Goal: Transaction & Acquisition: Purchase product/service

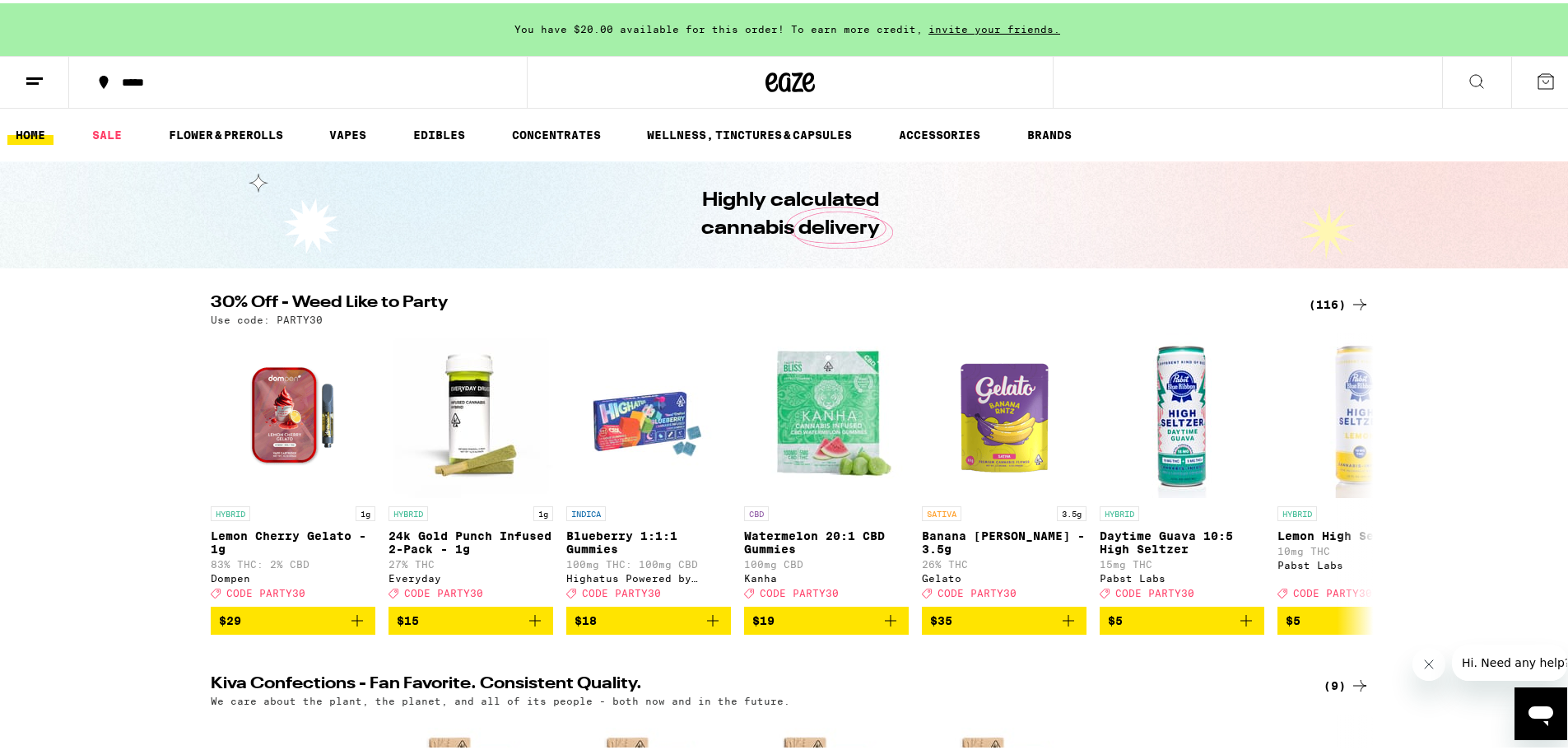
click at [1327, 306] on div "(116)" at bounding box center [1339, 301] width 61 height 20
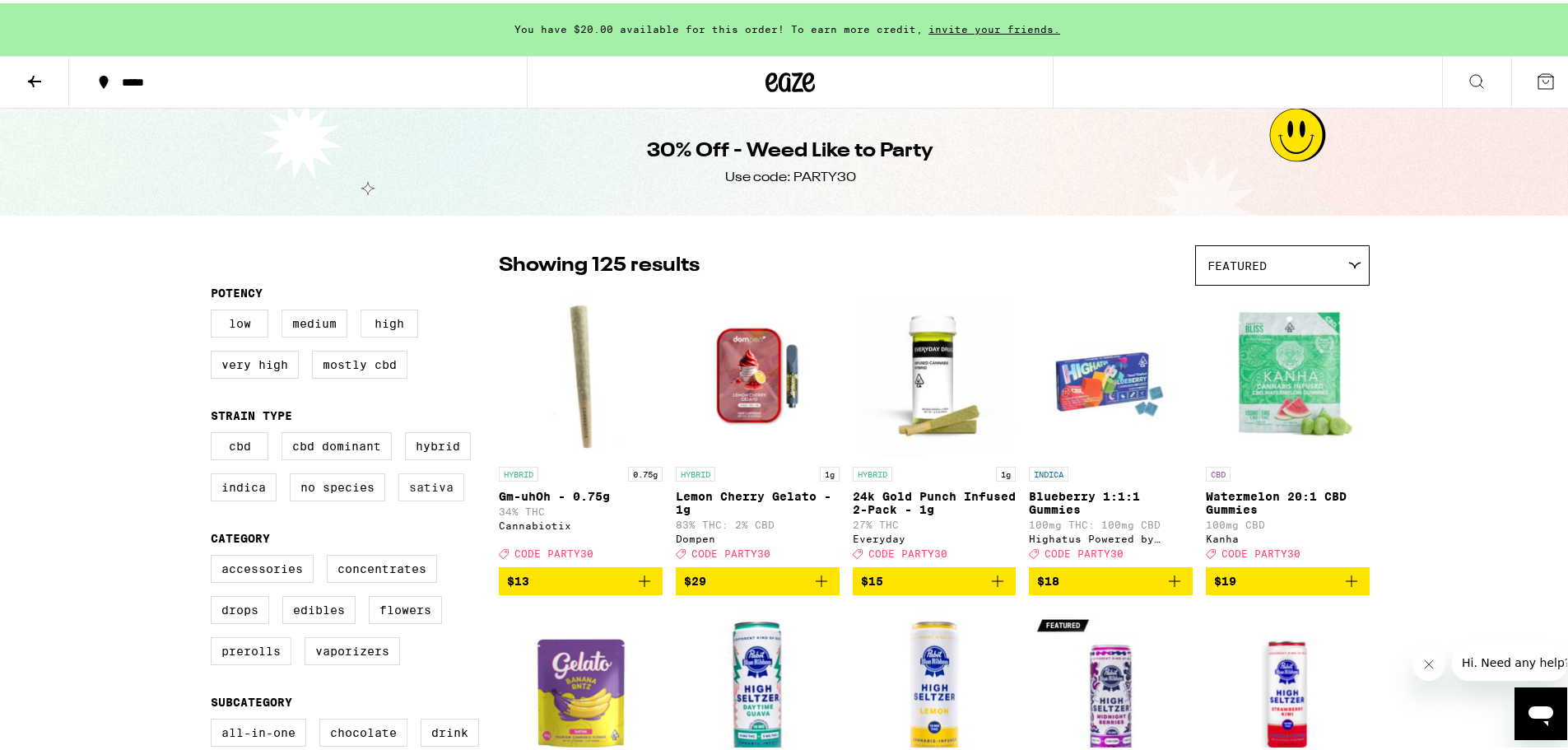
click at [414, 494] on label "Sativa" at bounding box center [431, 483] width 66 height 28
click at [215, 433] on input "Sativa" at bounding box center [214, 432] width 1 height 1
checkbox input "true"
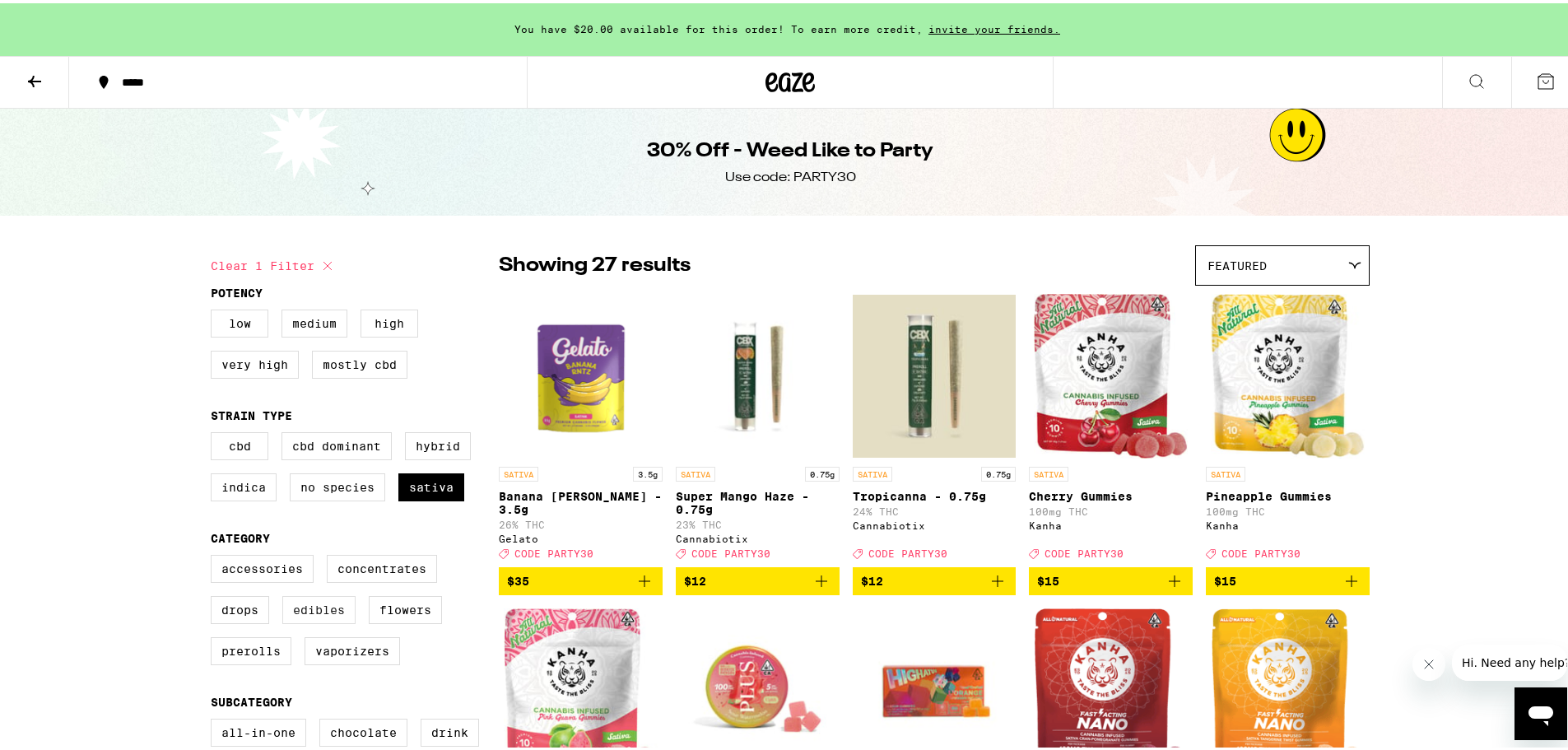
click at [333, 614] on label "Edibles" at bounding box center [318, 607] width 73 height 28
click at [215, 555] on input "Edibles" at bounding box center [214, 554] width 1 height 1
checkbox input "true"
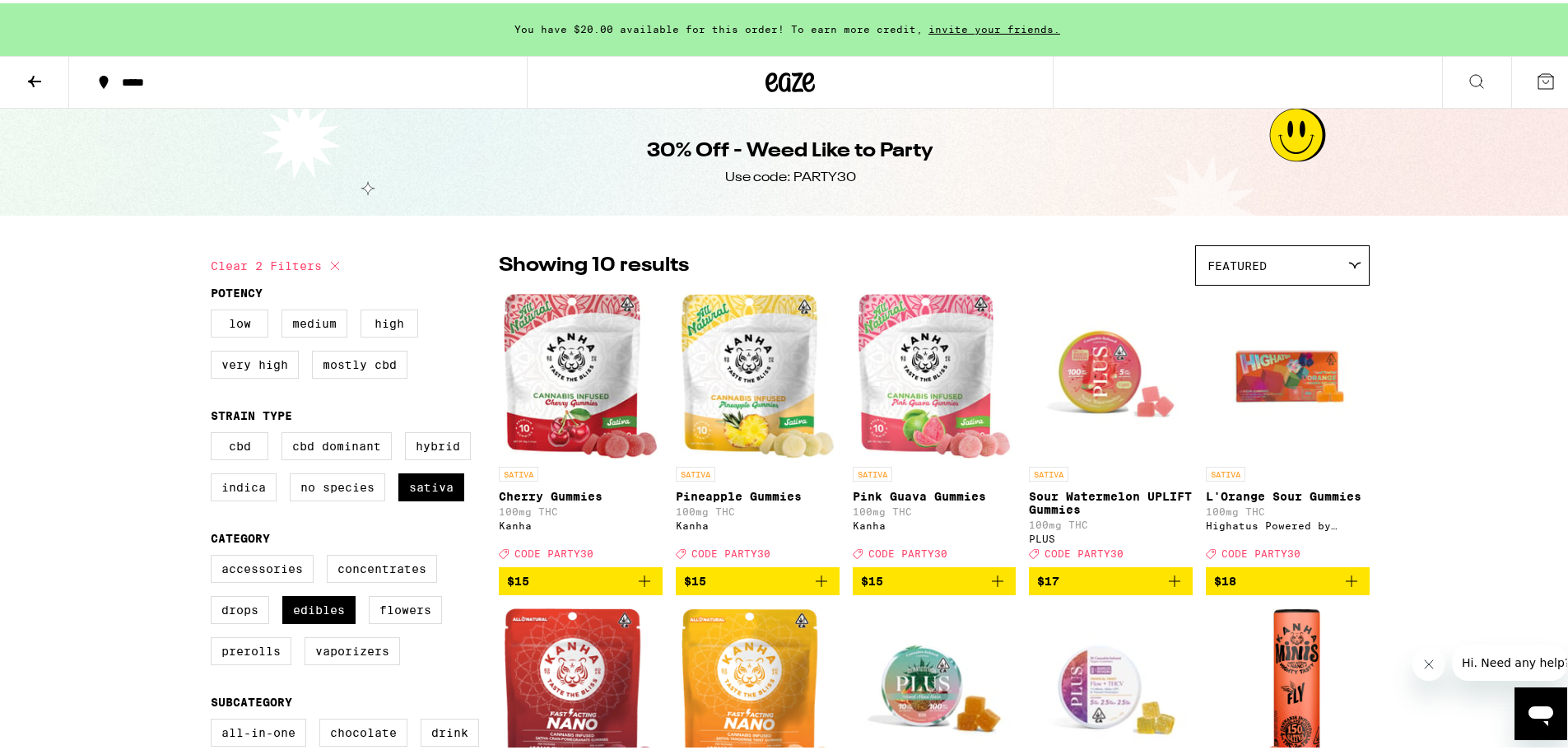
click at [1093, 588] on span "$17" at bounding box center [1111, 578] width 148 height 20
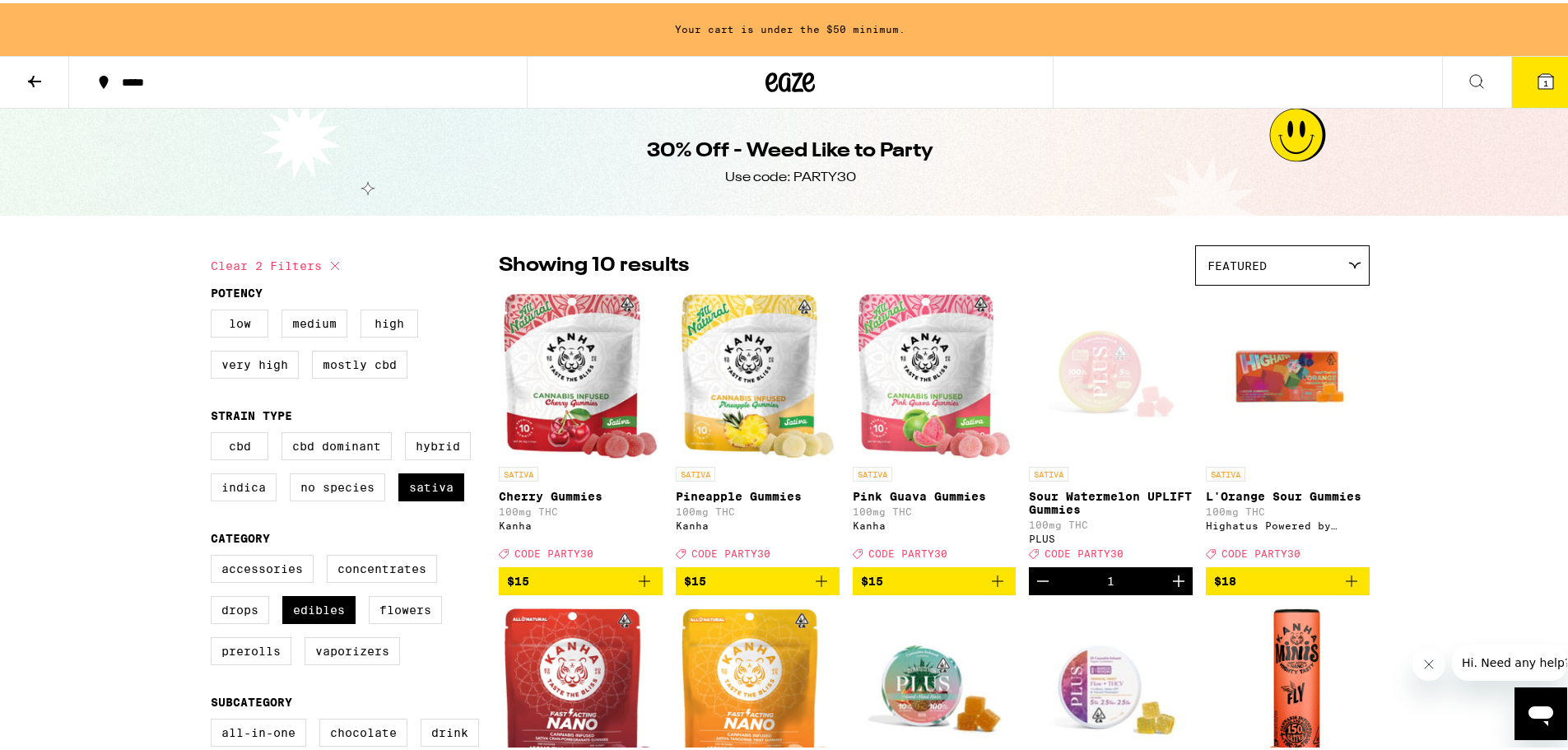
click at [1169, 582] on icon "Increment" at bounding box center [1179, 578] width 20 height 20
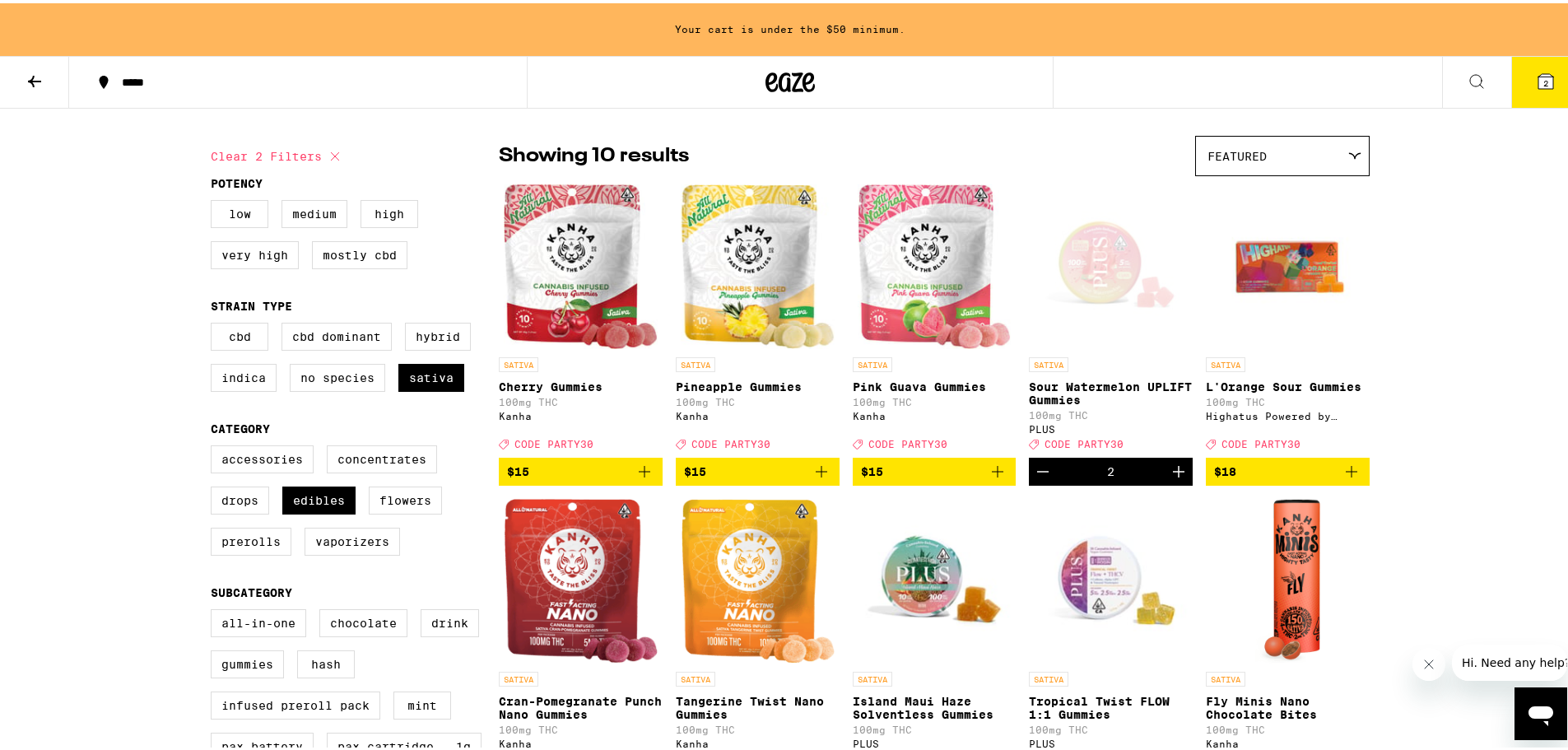
scroll to position [329, 0]
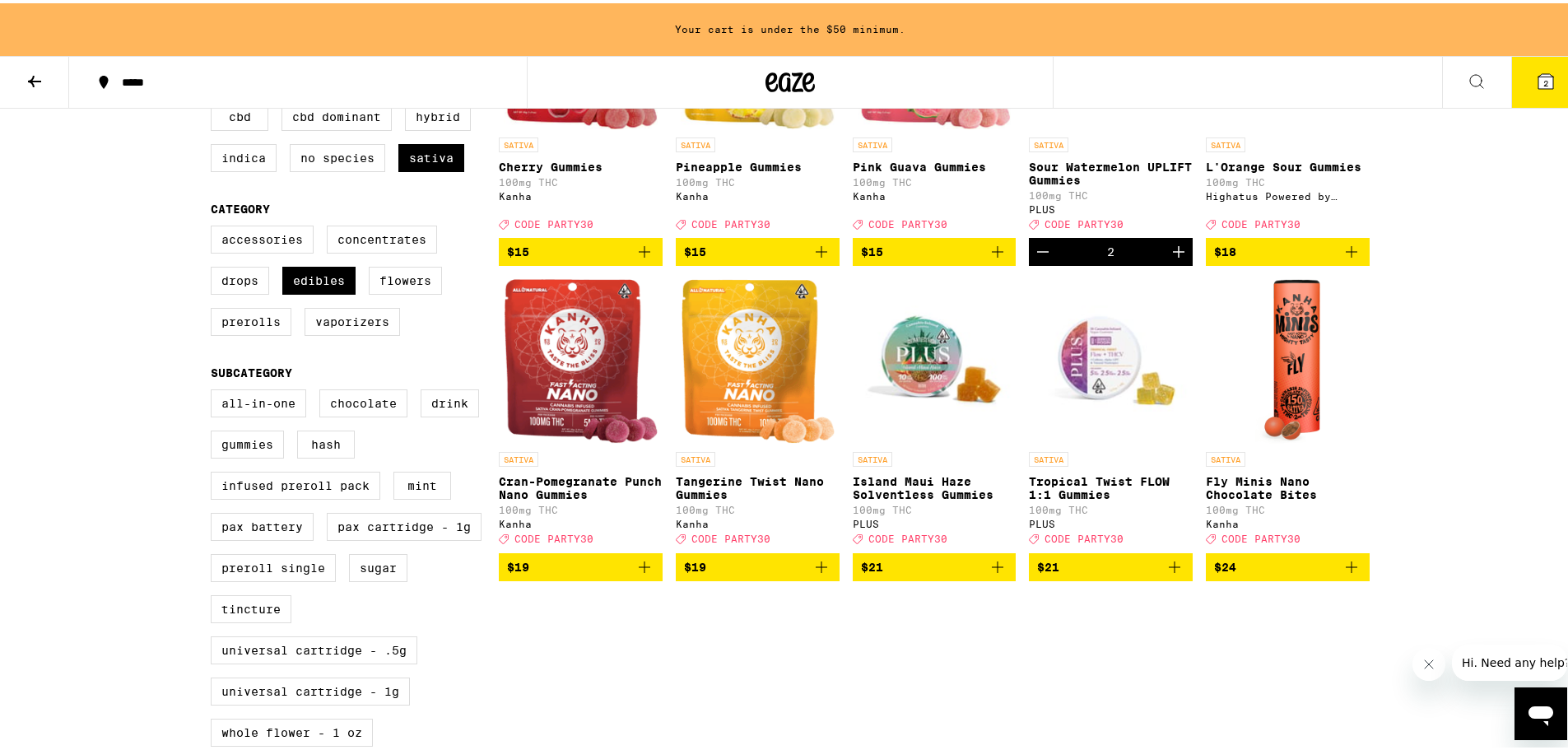
click at [822, 574] on icon "Add to bag" at bounding box center [822, 564] width 20 height 20
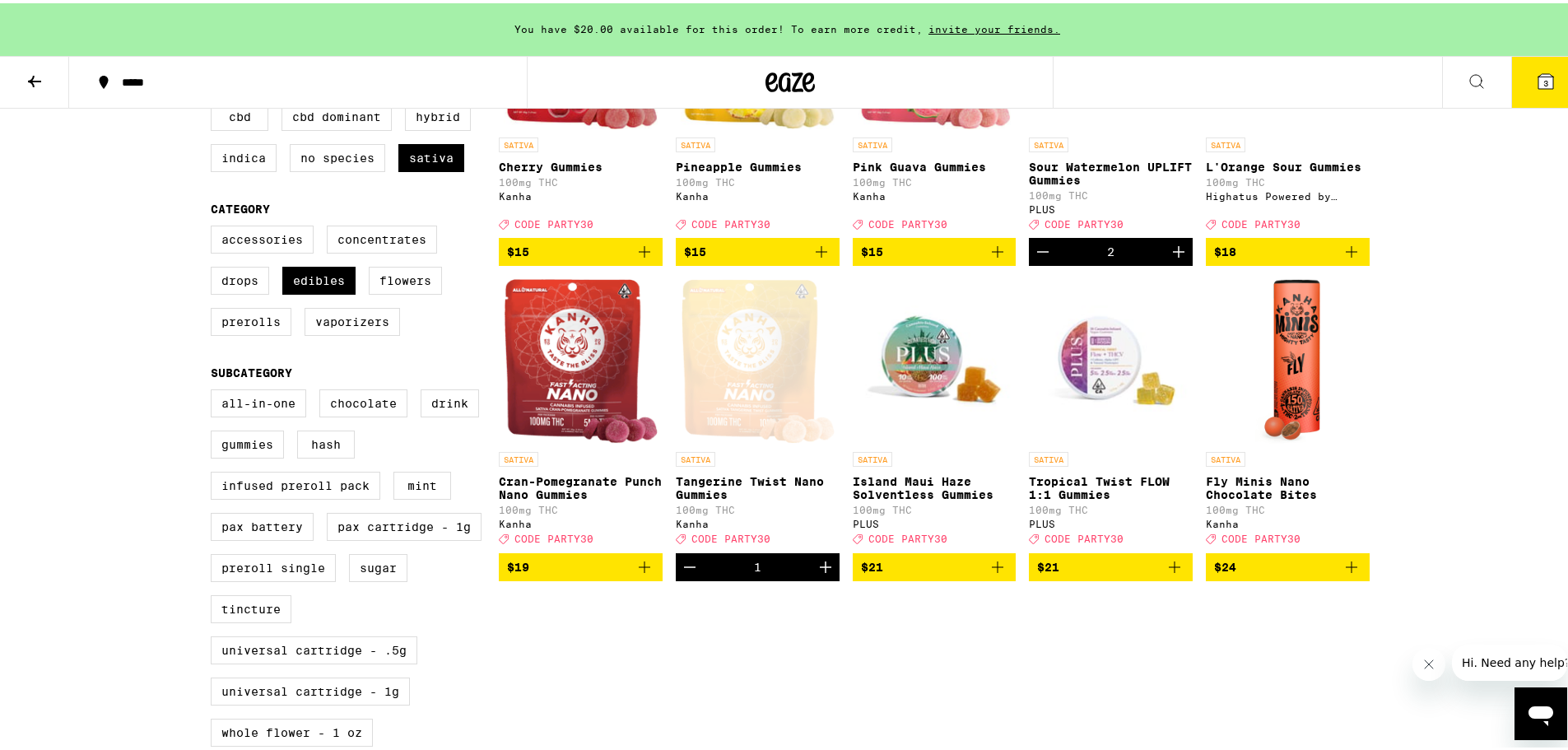
click at [635, 574] on icon "Add to bag" at bounding box center [645, 564] width 20 height 20
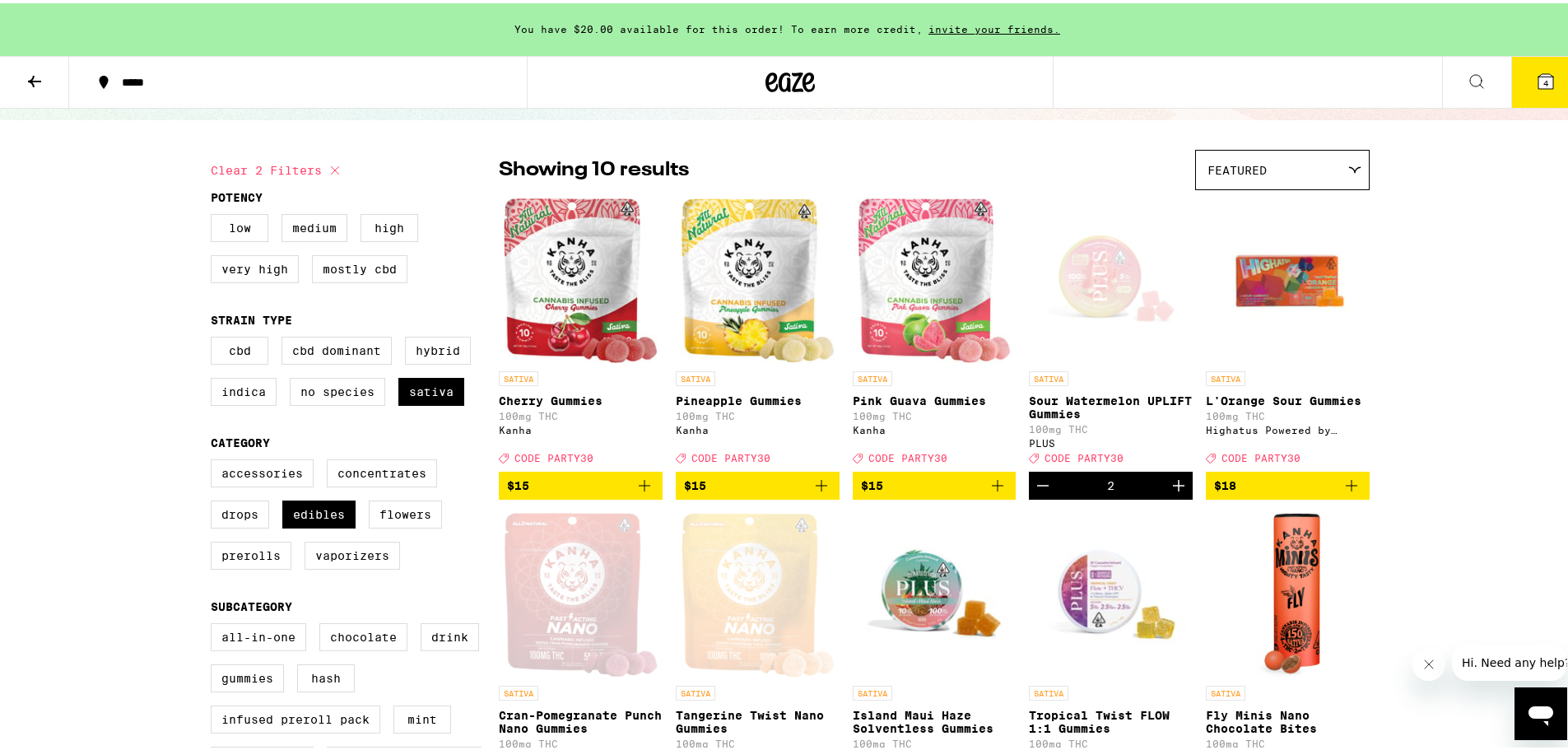
scroll to position [83, 0]
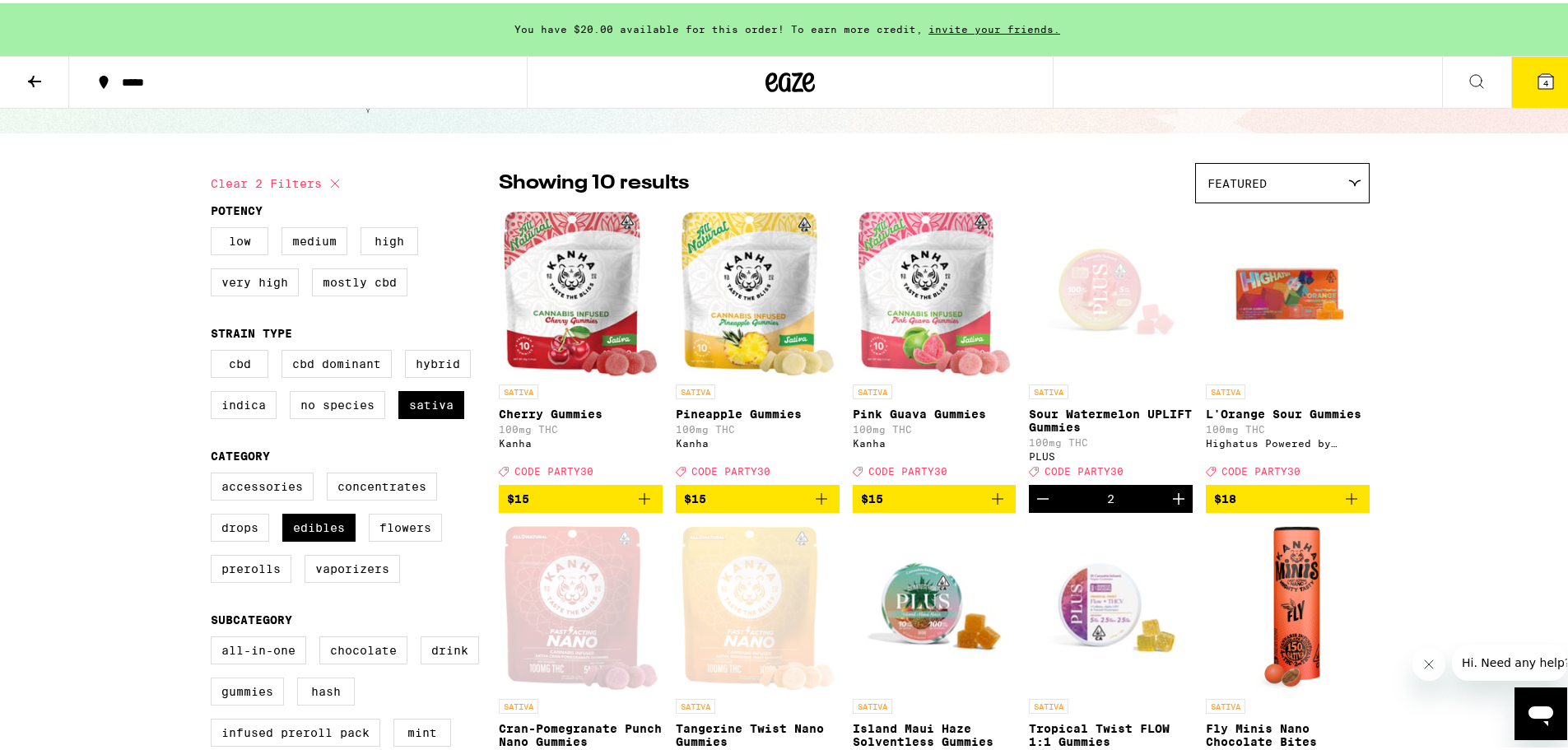
click at [641, 502] on icon "Add to bag" at bounding box center [644, 495] width 12 height 12
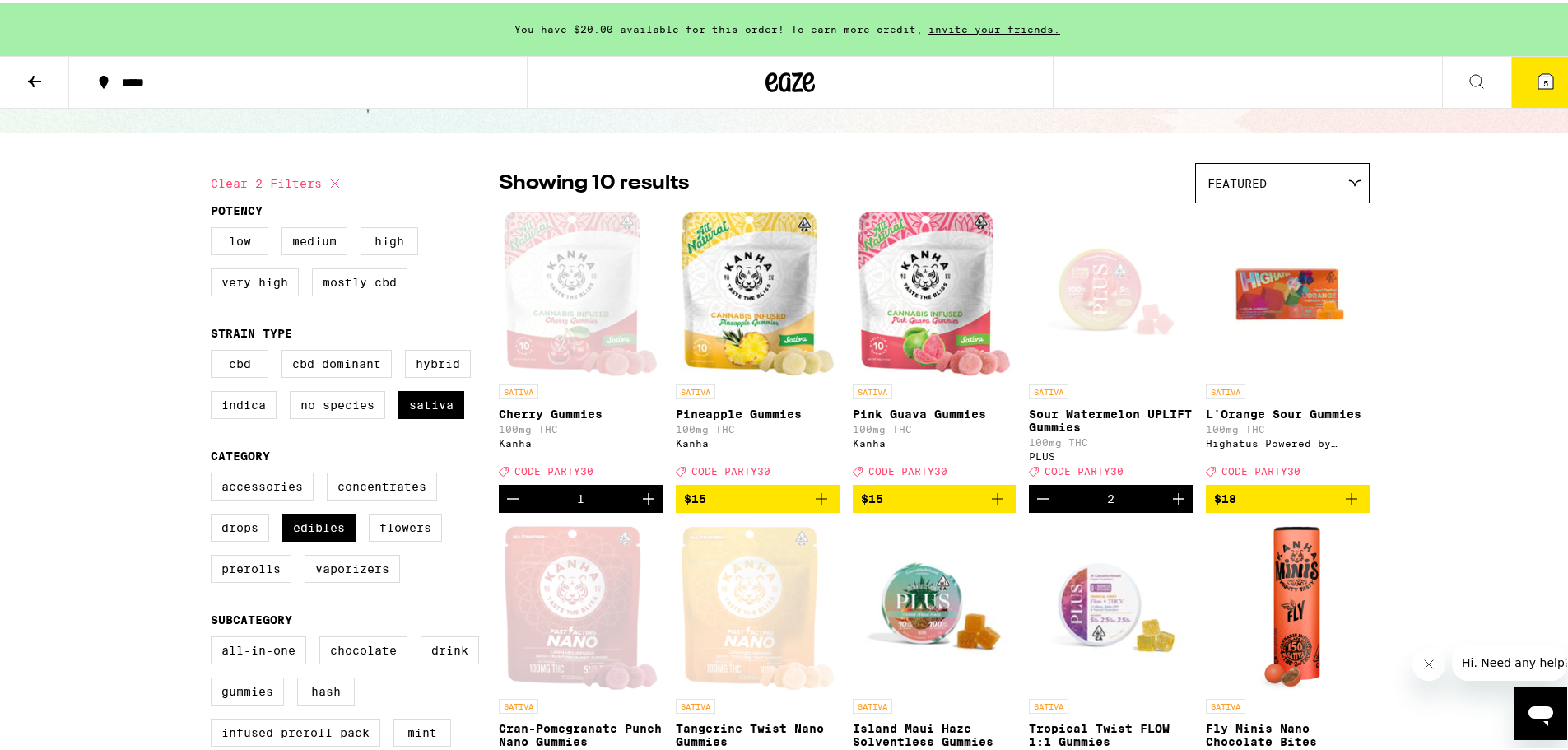
click at [812, 505] on icon "Add to bag" at bounding box center [822, 496] width 20 height 20
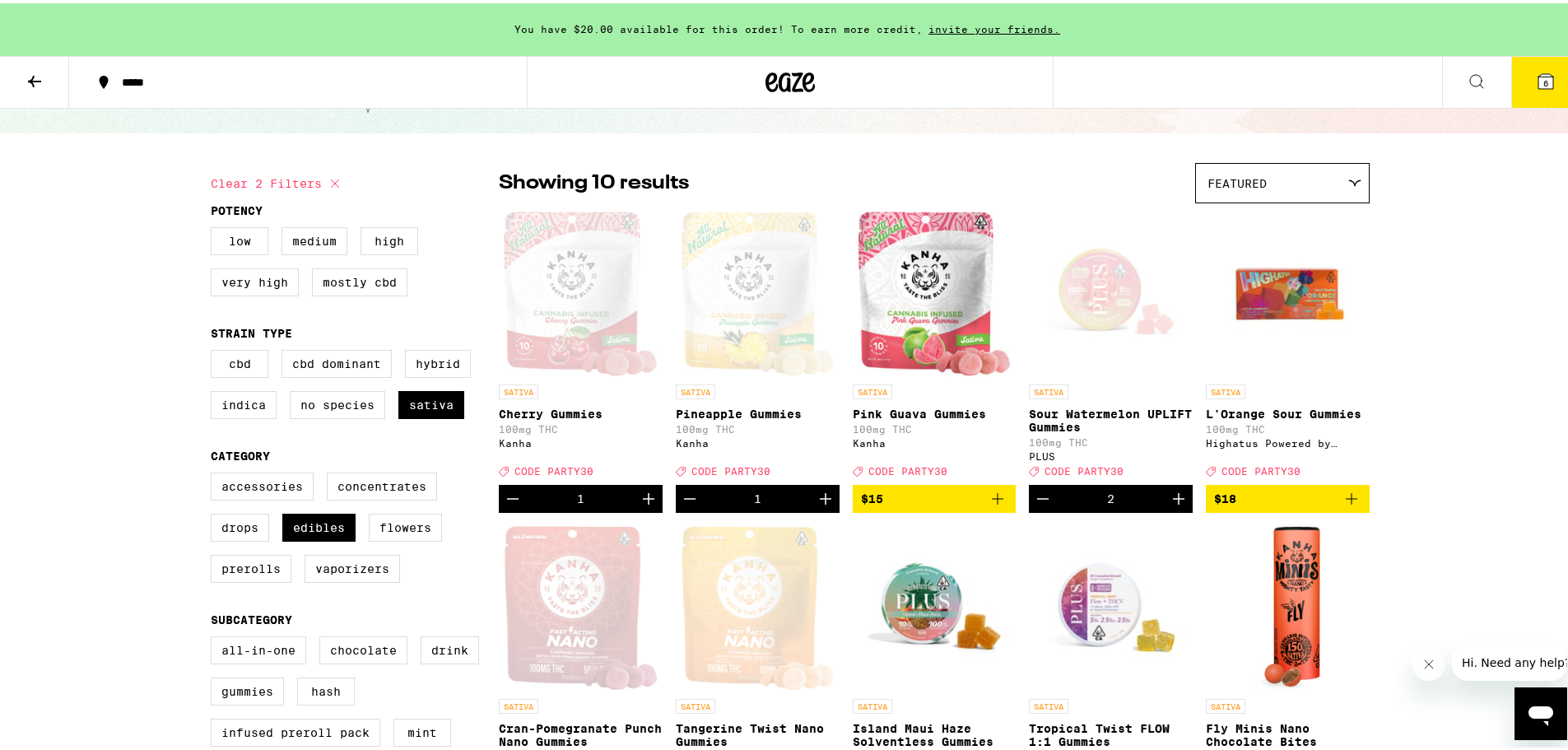
click at [996, 505] on icon "Add to bag" at bounding box center [998, 496] width 20 height 20
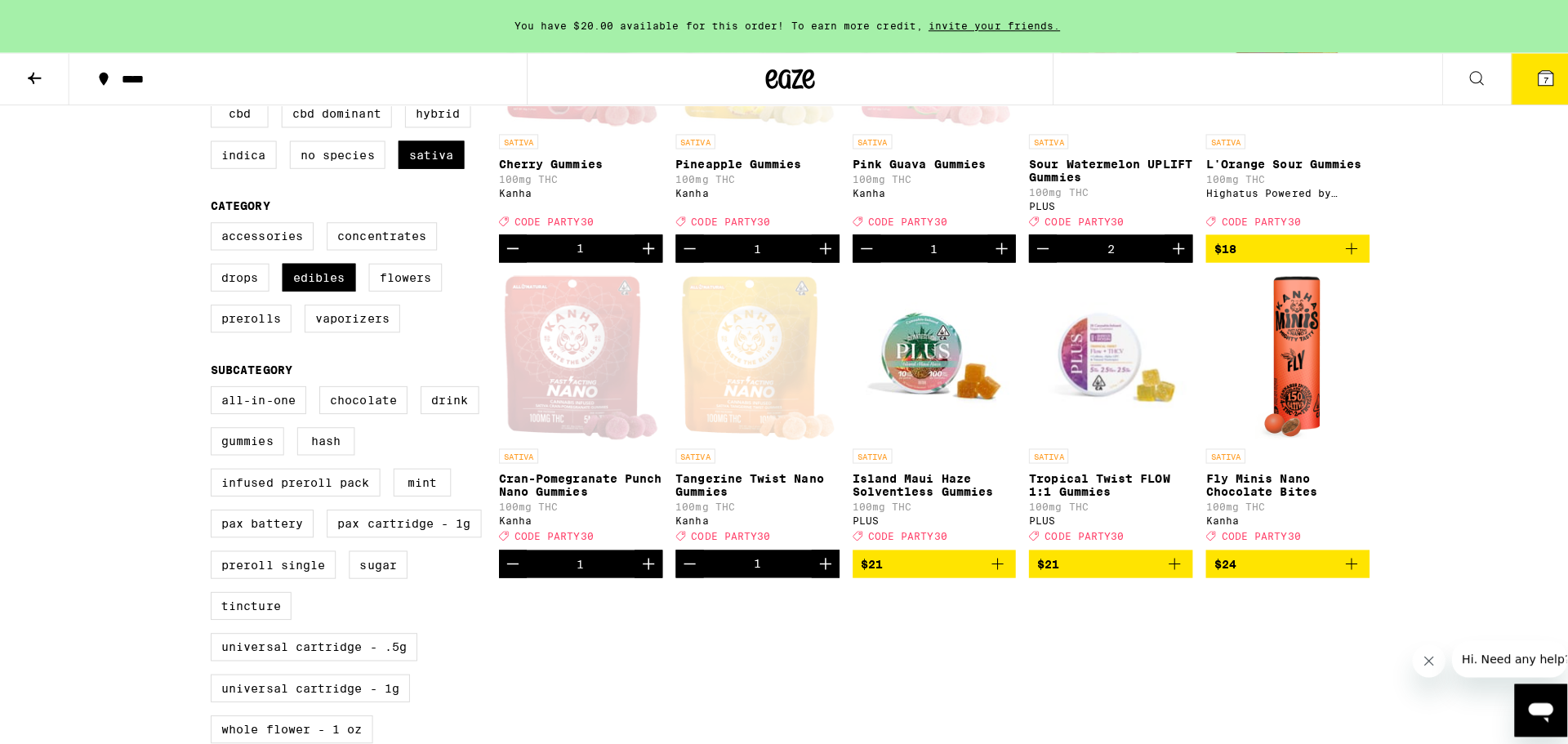
scroll to position [0, 0]
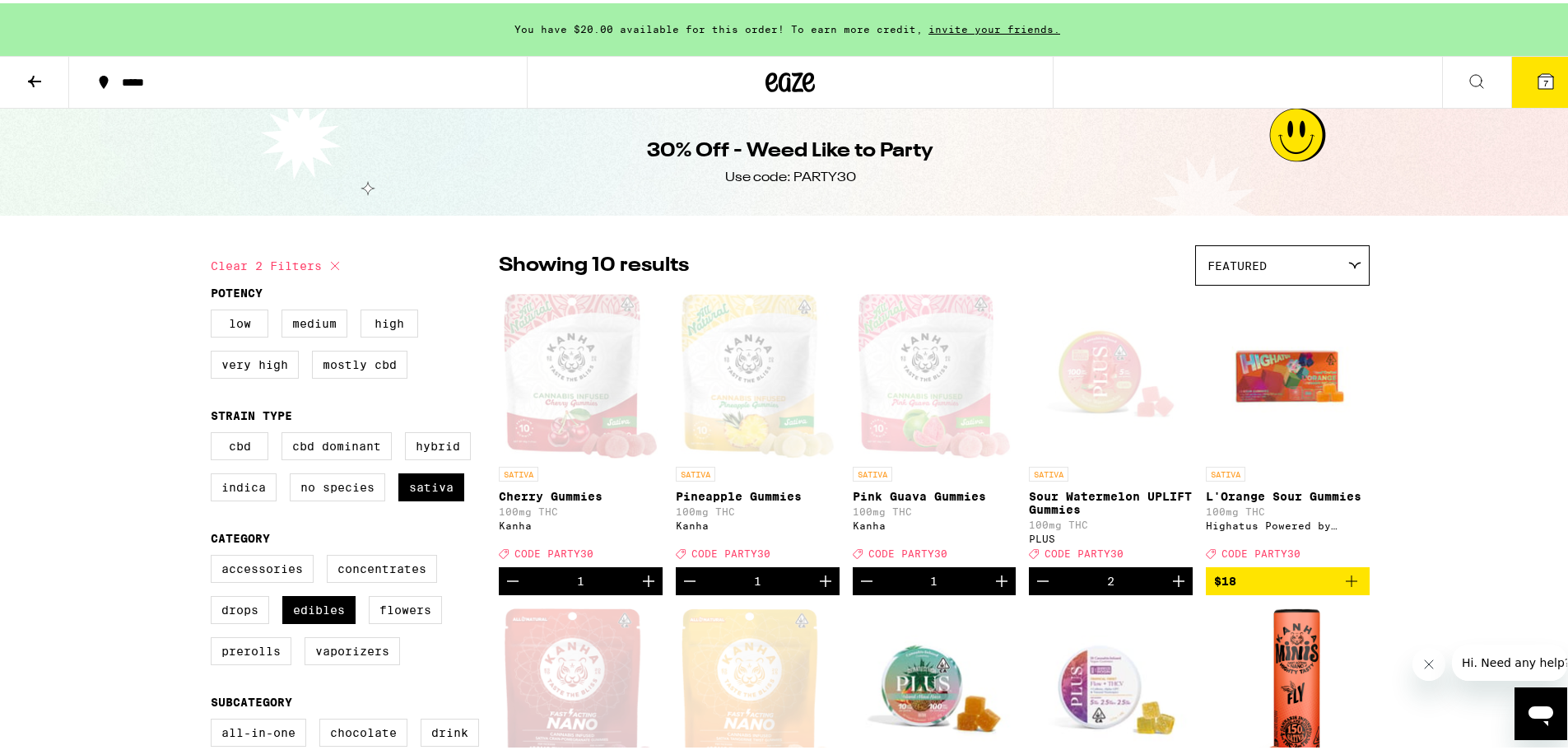
click at [1541, 76] on icon at bounding box center [1546, 78] width 15 height 15
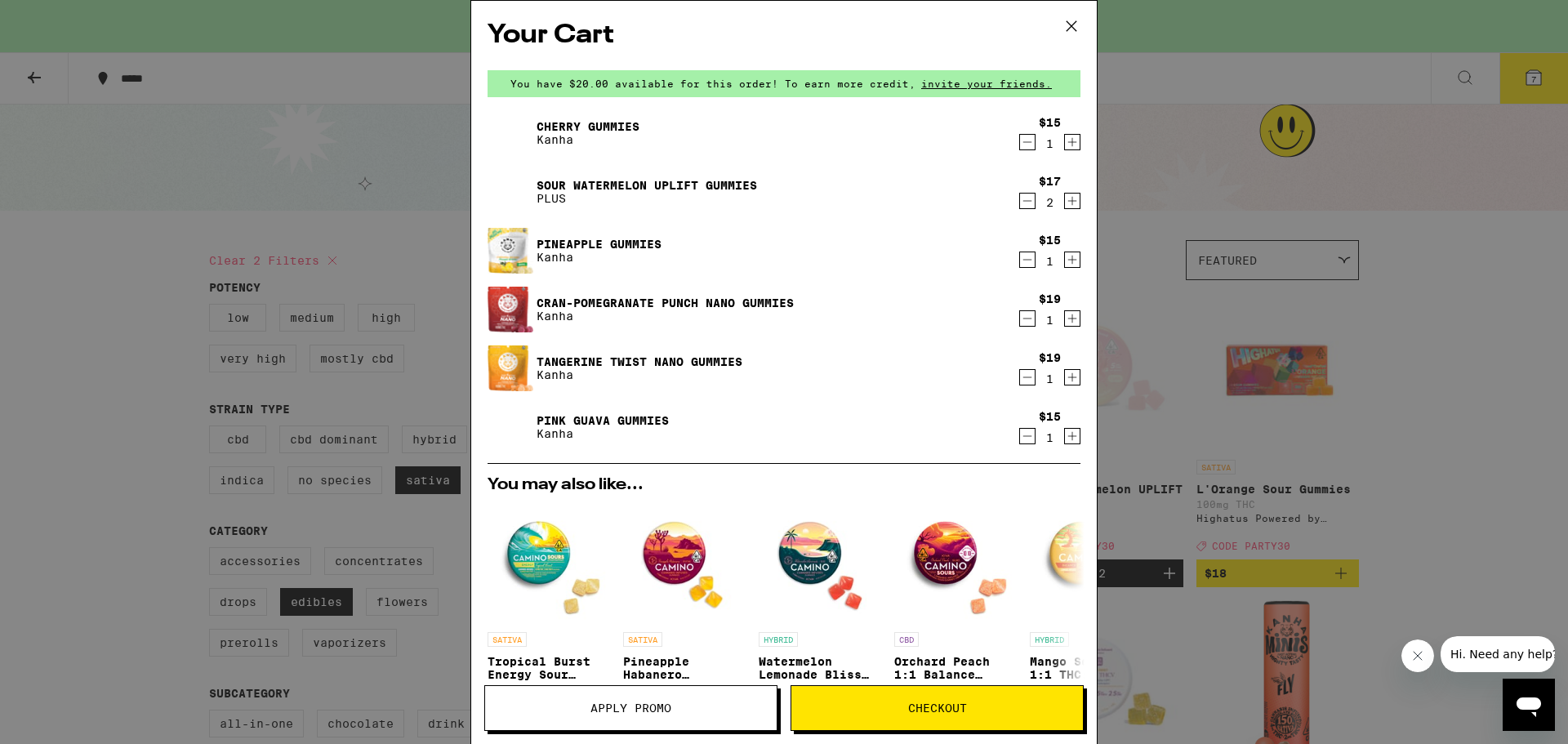
scroll to position [309, 0]
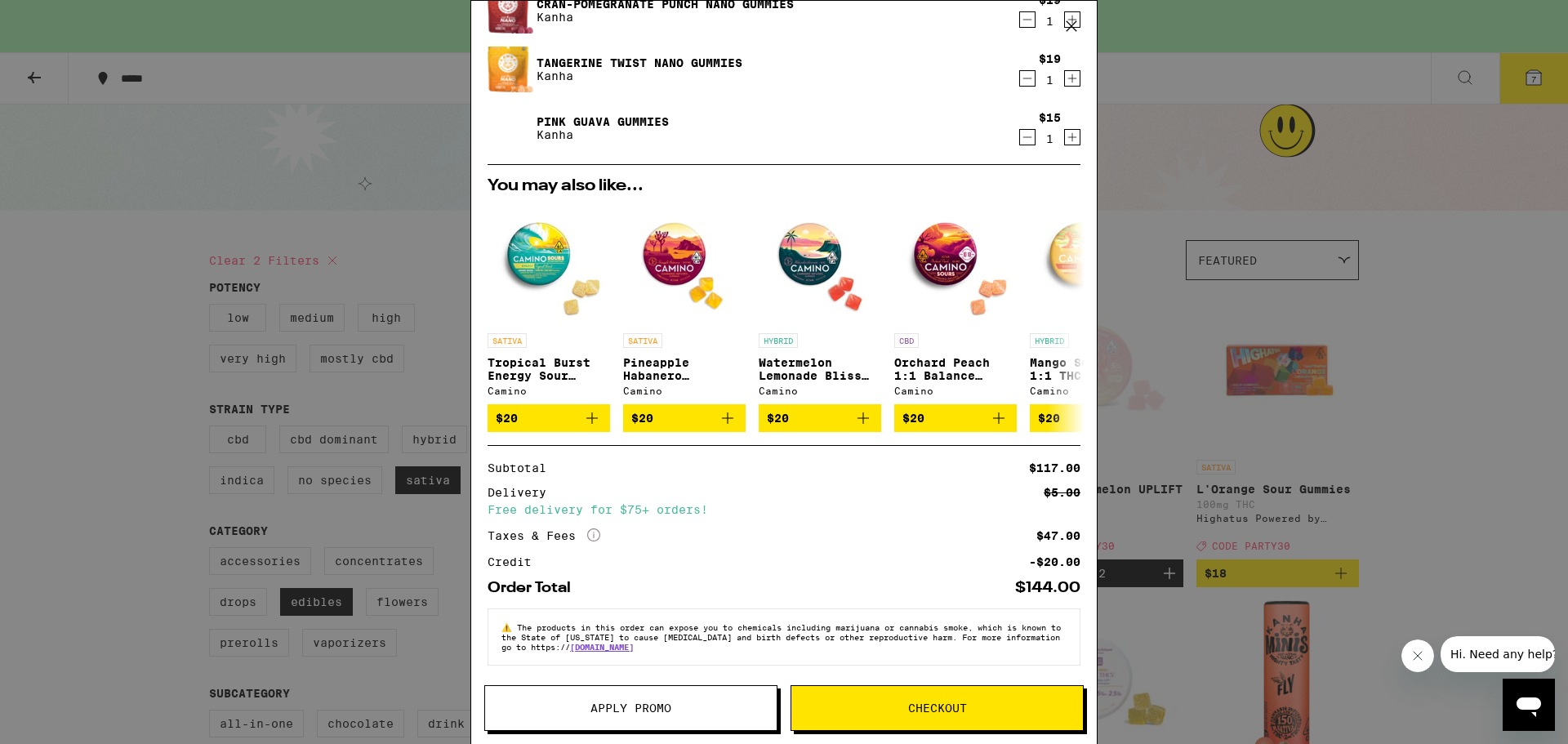
click at [640, 705] on span "Apply Promo" at bounding box center [631, 708] width 81 height 12
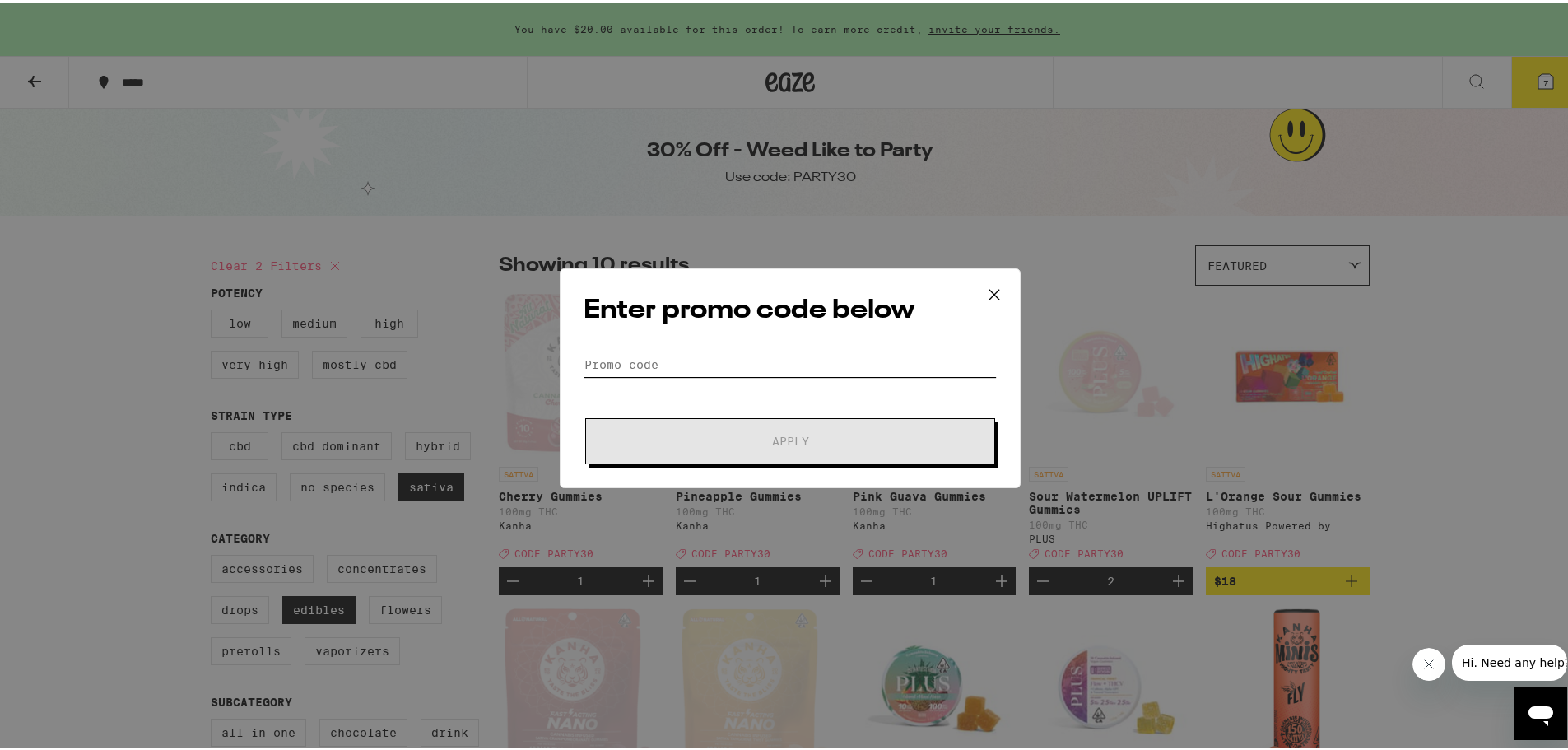
click at [717, 368] on input "Promo Code" at bounding box center [791, 361] width 414 height 24
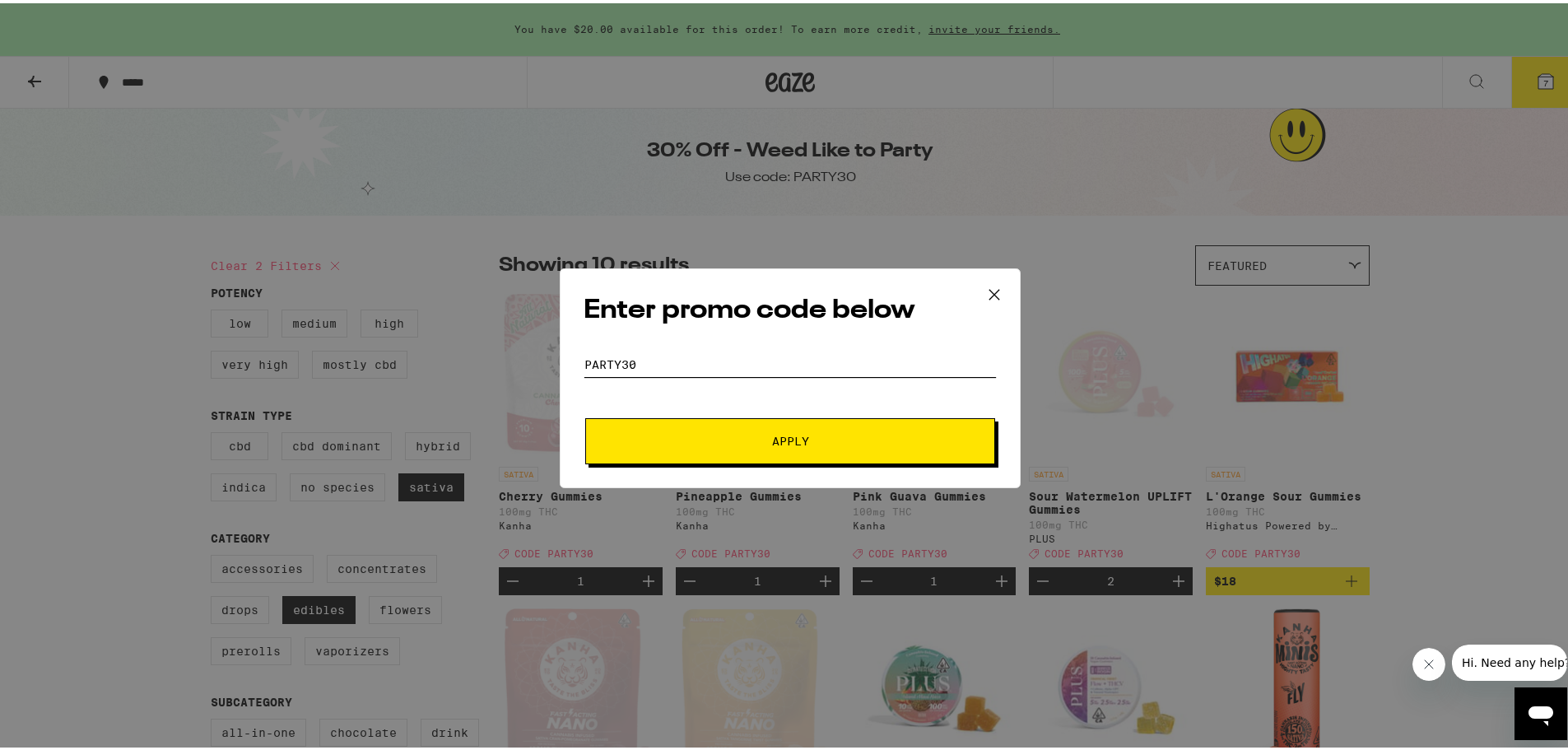
type input "party30"
click at [746, 441] on span "Apply" at bounding box center [790, 438] width 297 height 12
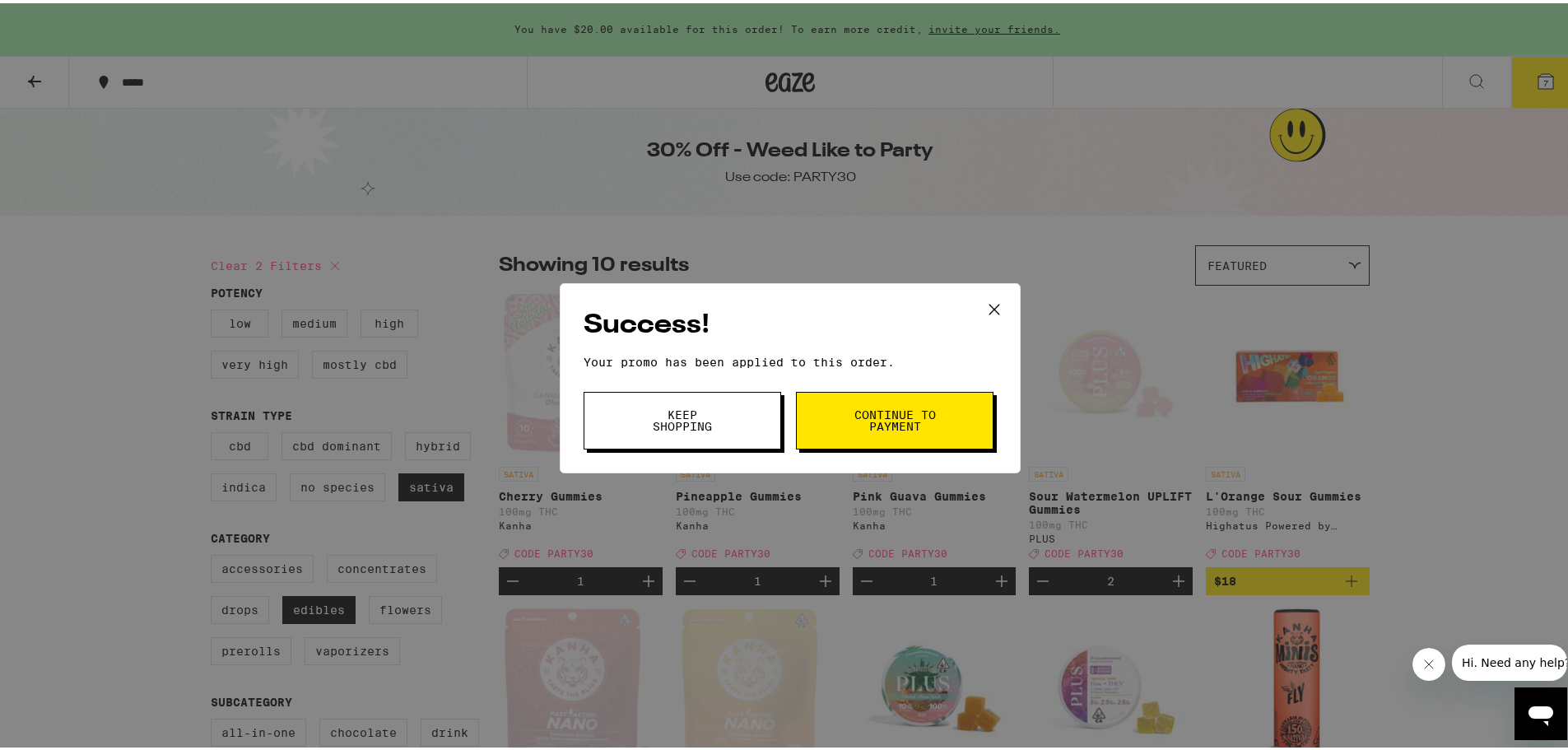
click at [985, 308] on icon at bounding box center [994, 306] width 24 height 24
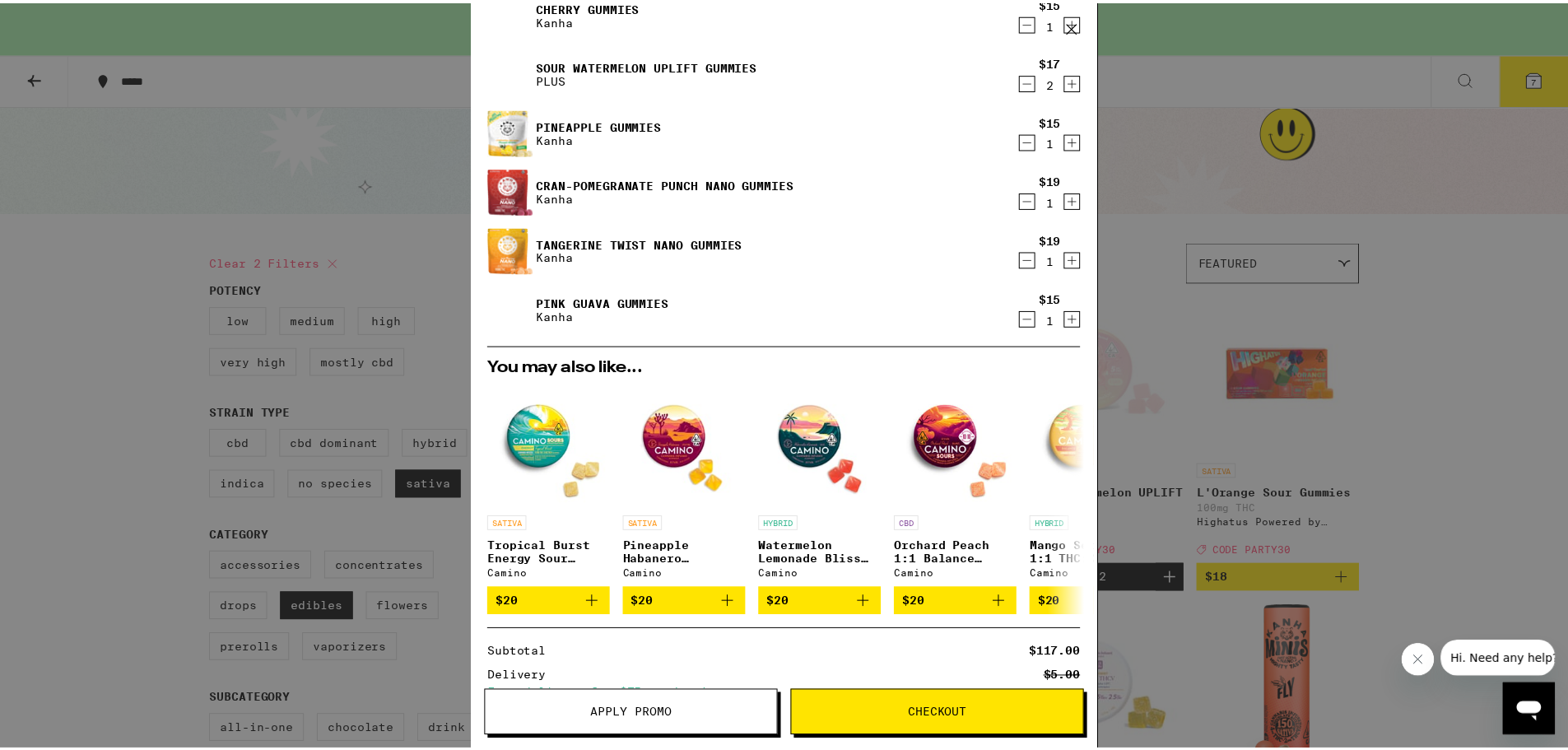
scroll to position [336, 0]
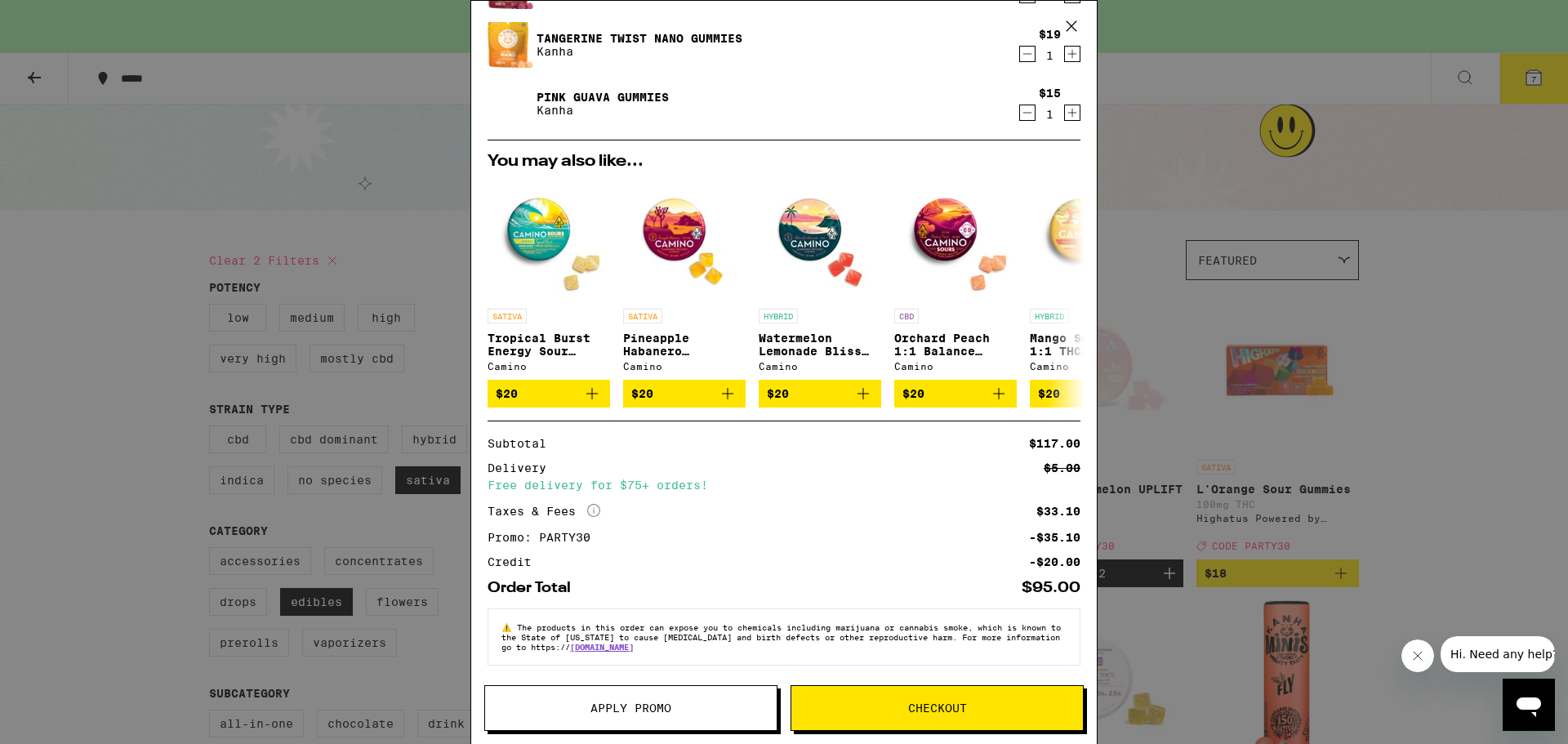
click at [931, 712] on span "Checkout" at bounding box center [937, 708] width 58 height 12
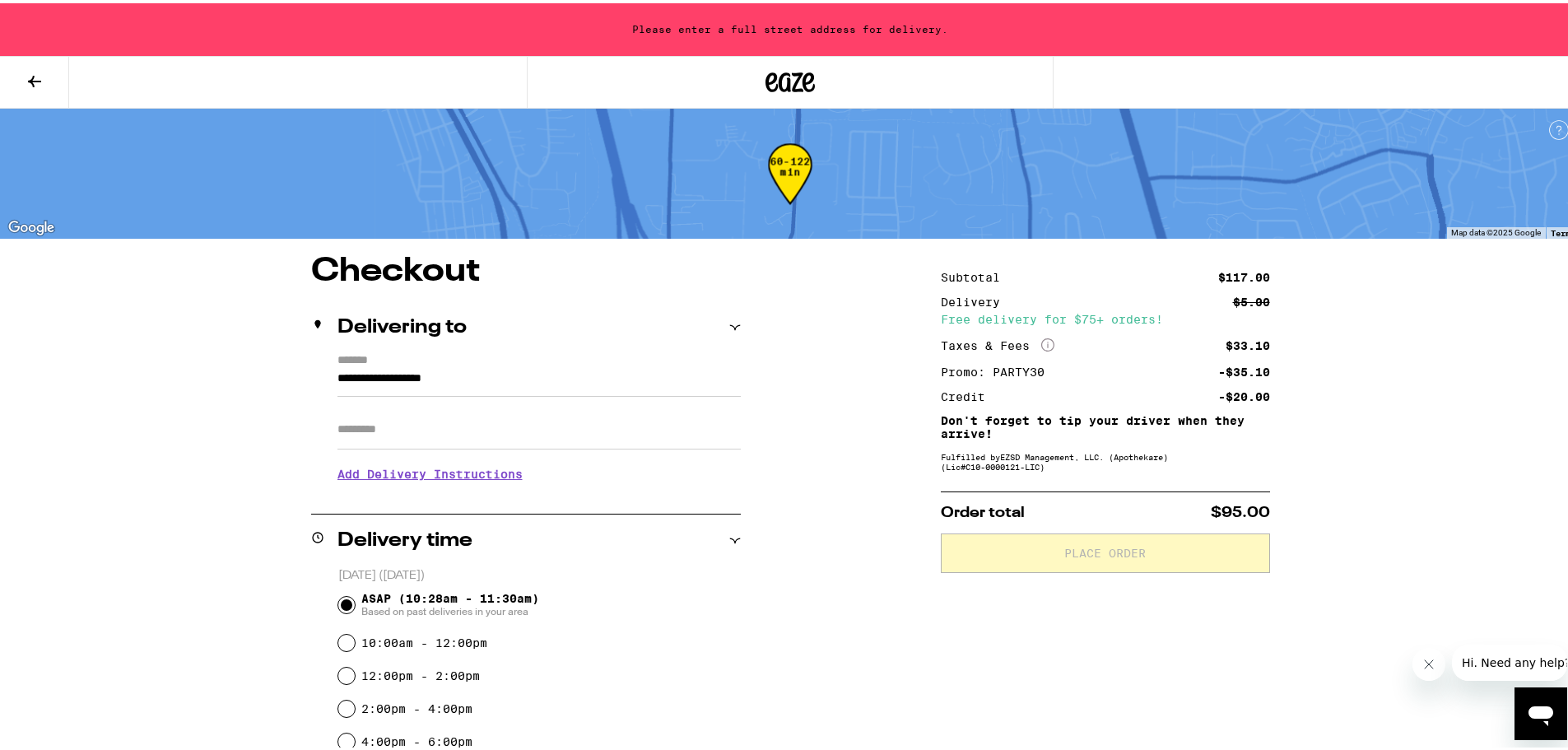
click at [337, 372] on input "**********" at bounding box center [539, 379] width 404 height 28
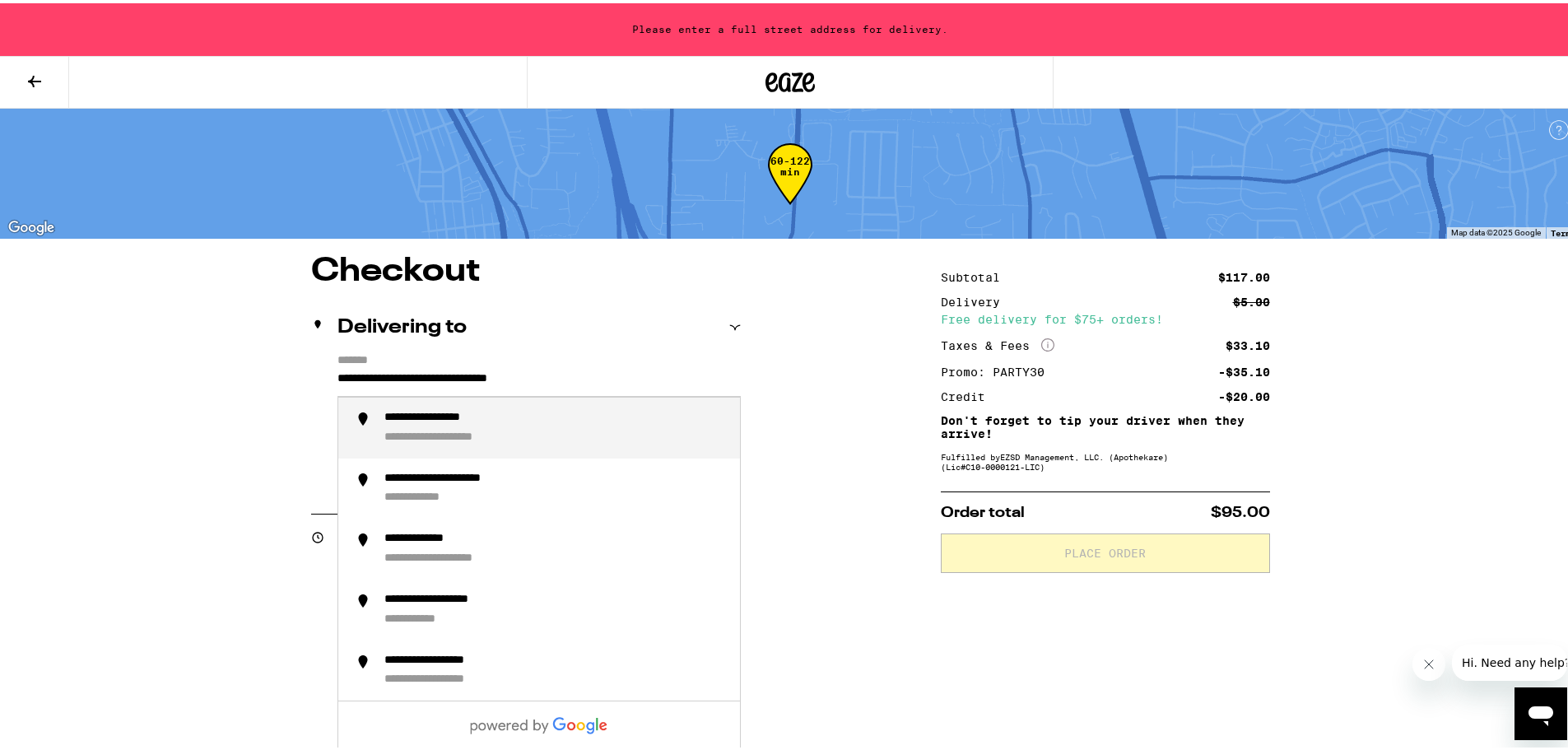
click at [550, 416] on div "**********" at bounding box center [556, 424] width 343 height 34
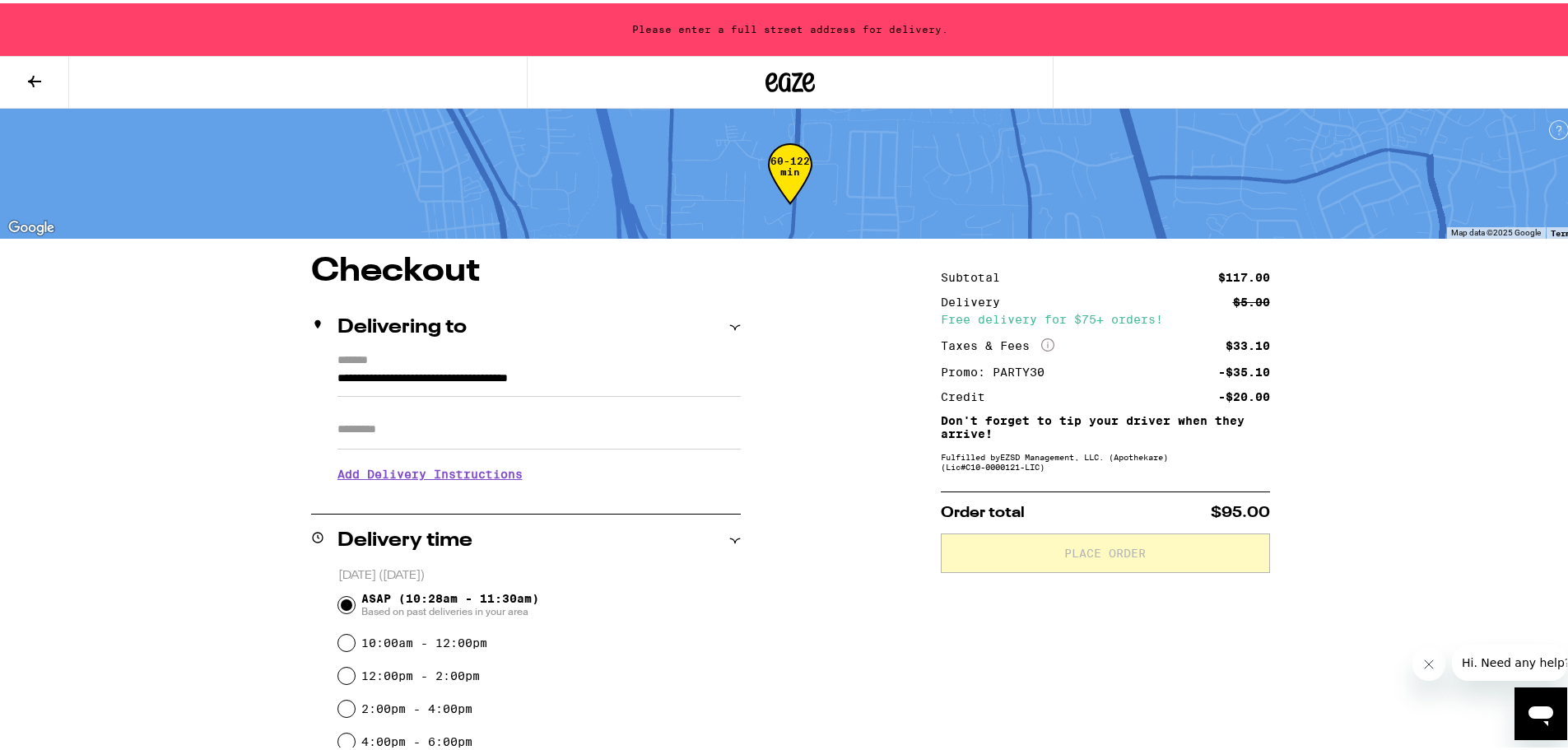
type input "**********"
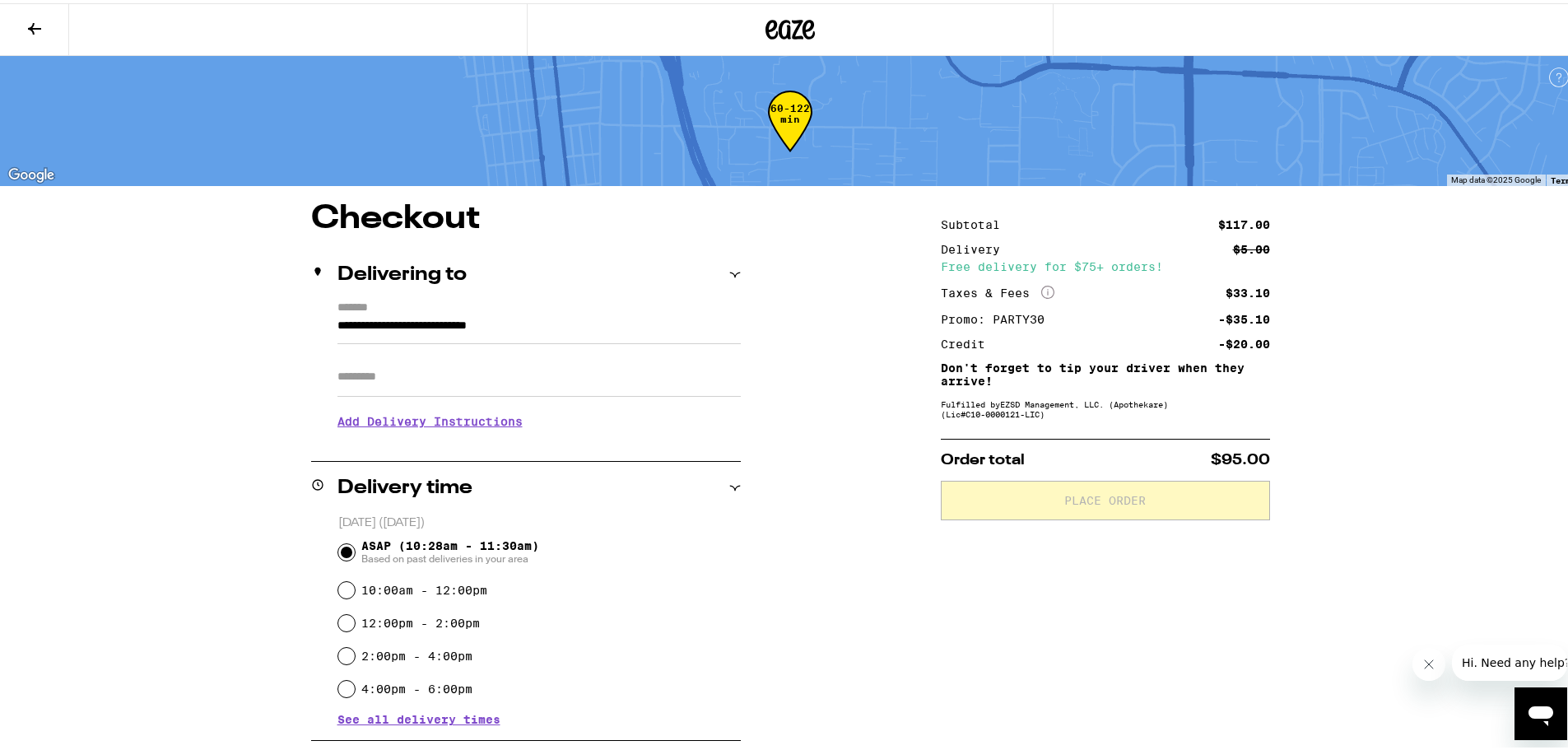
click at [465, 617] on label "12:00pm - 2:00pm" at bounding box center [421, 619] width 119 height 14
click at [355, 617] on input "12:00pm - 2:00pm" at bounding box center [346, 620] width 16 height 16
radio input "true"
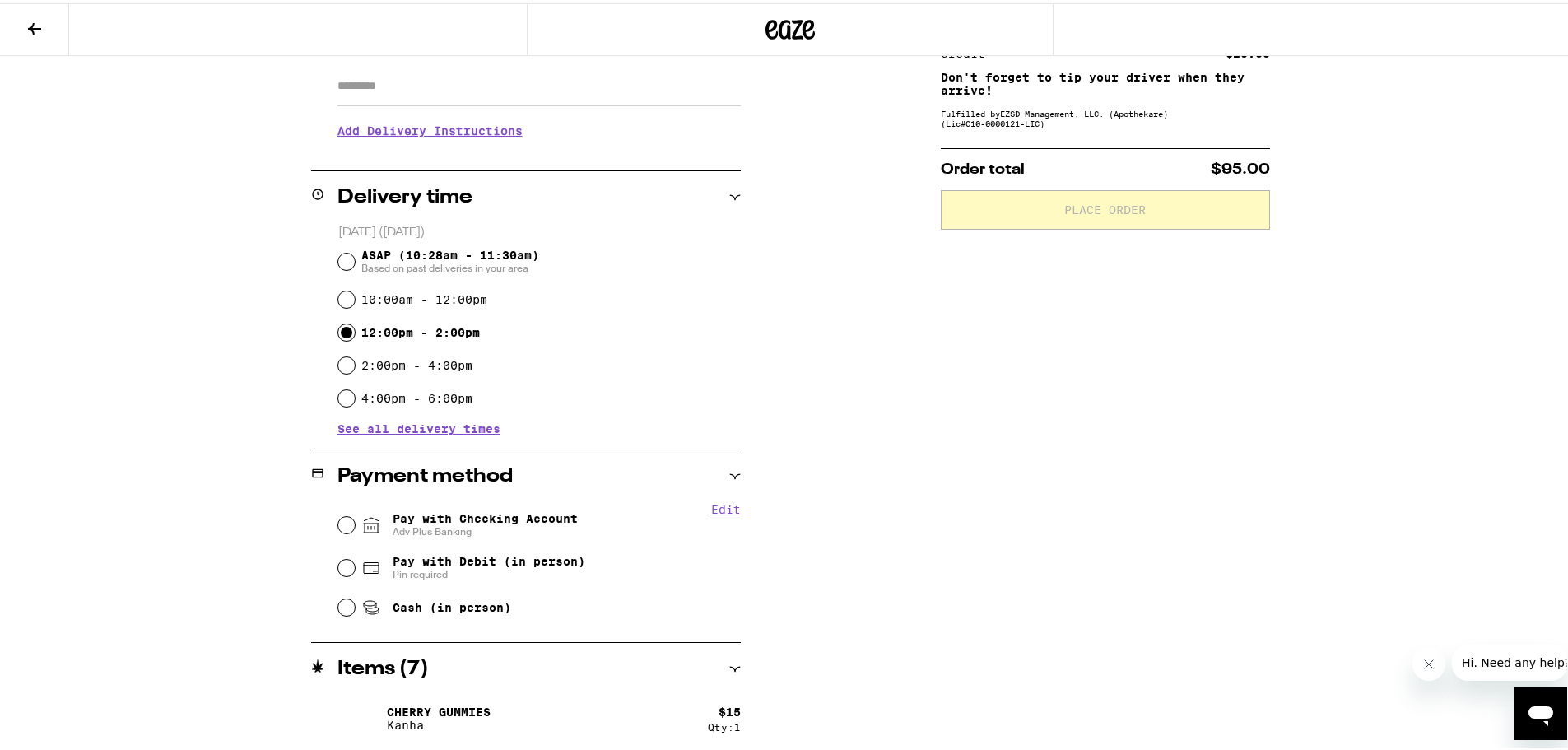
scroll to position [329, 0]
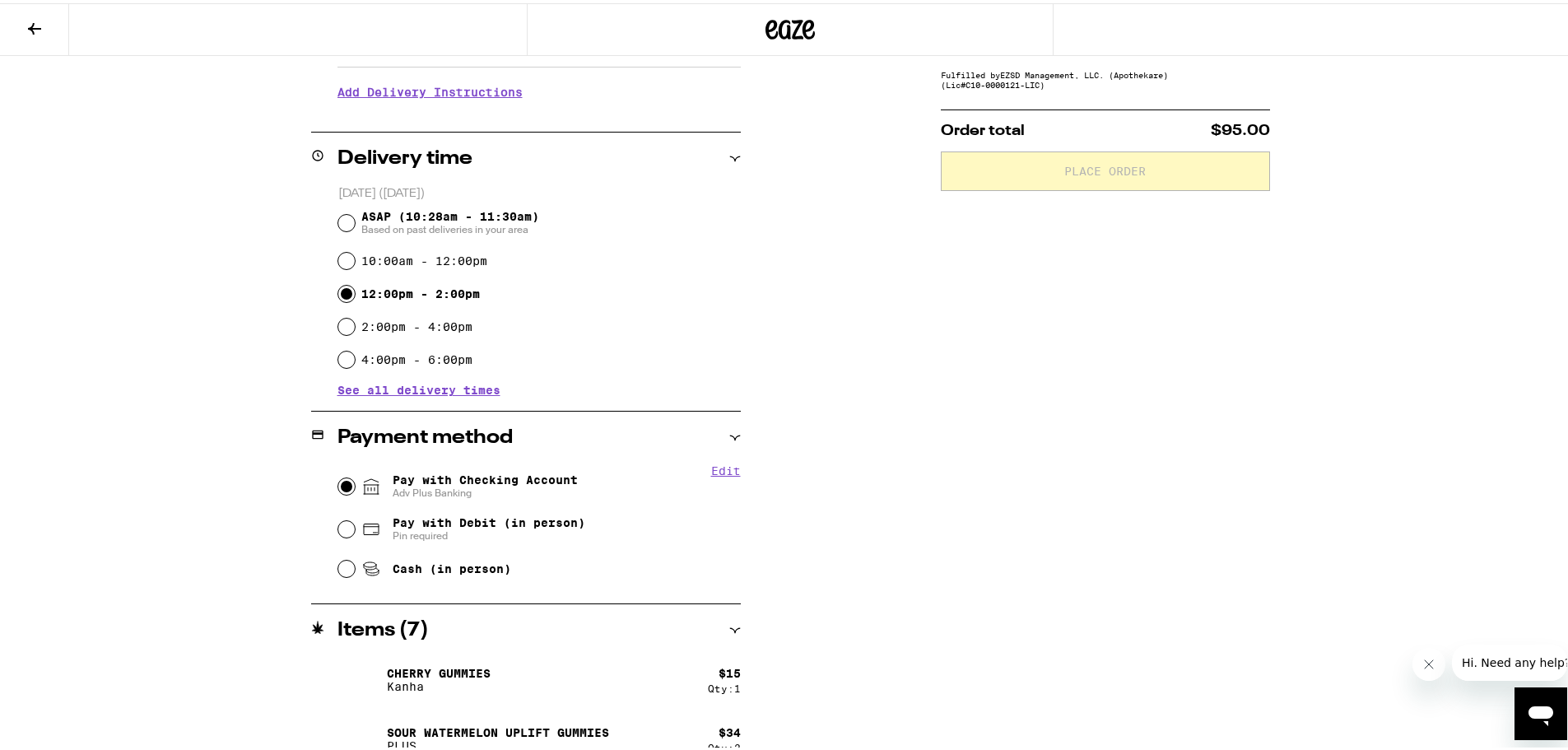
click at [339, 483] on input "Pay with Checking Account Adv Plus Banking" at bounding box center [346, 483] width 16 height 16
radio input "true"
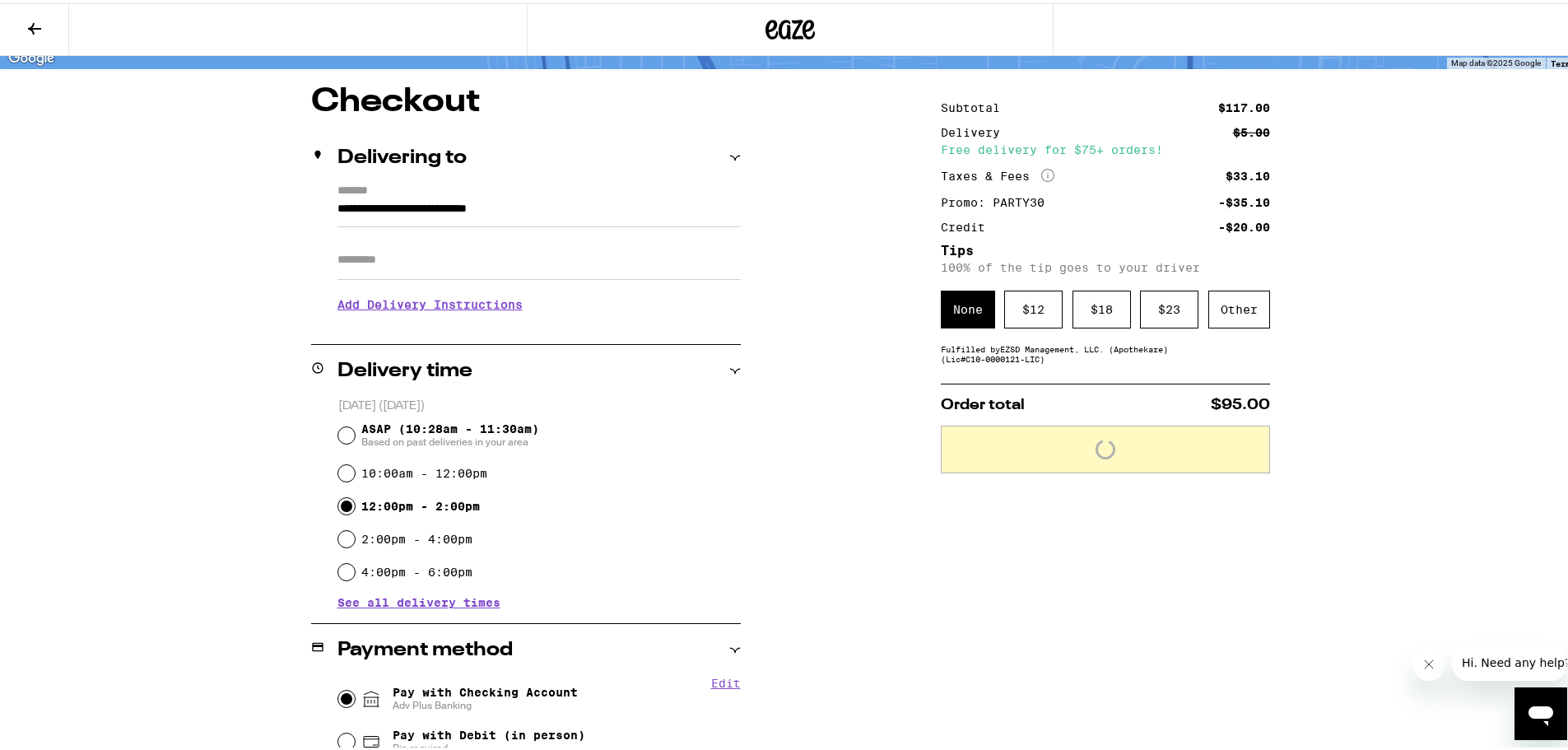
scroll to position [83, 0]
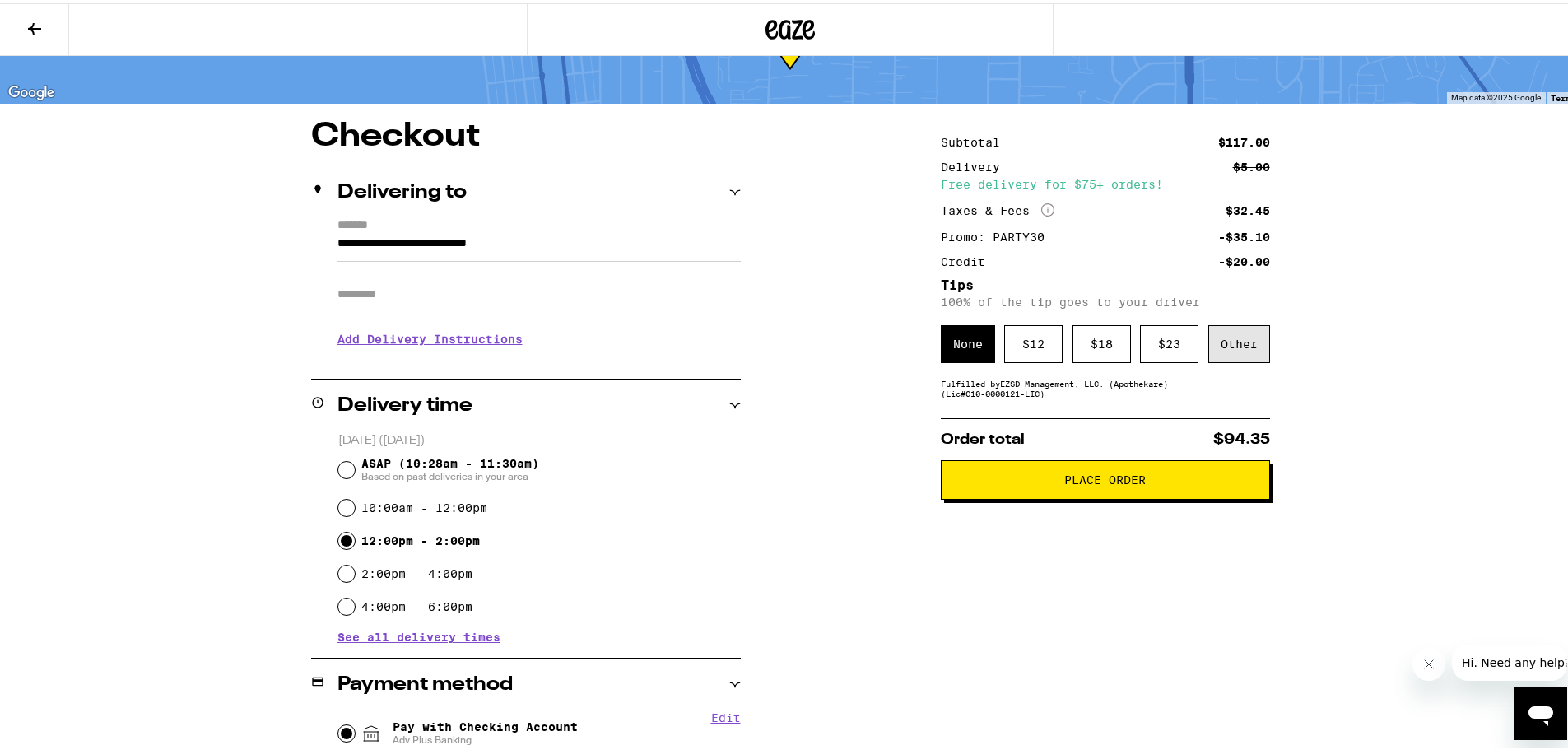
click at [1221, 339] on div "Other" at bounding box center [1240, 341] width 62 height 38
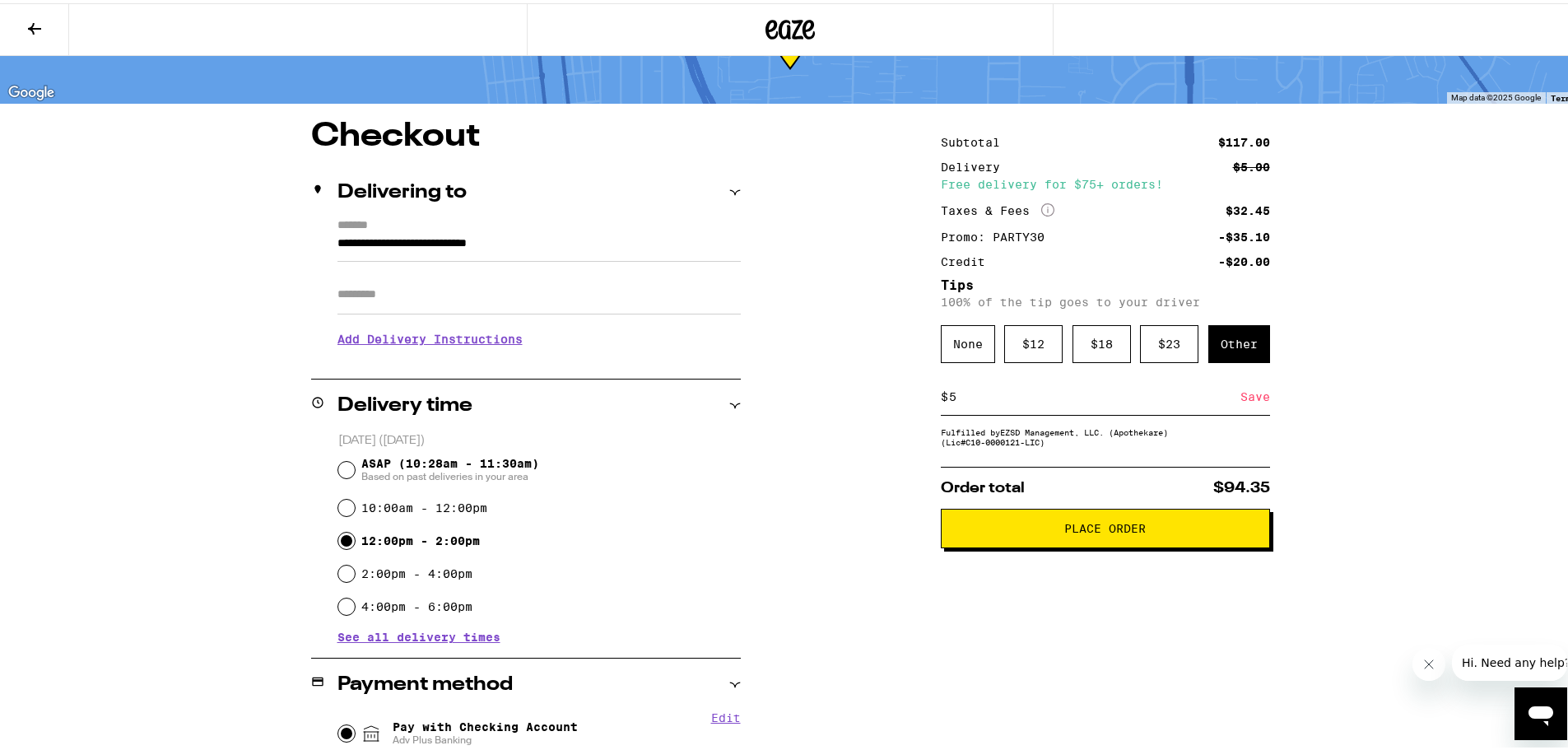
type input "5"
click at [1403, 420] on div "**********" at bounding box center [790, 613] width 1581 height 1392
click at [1244, 390] on div "Save" at bounding box center [1255, 394] width 30 height 36
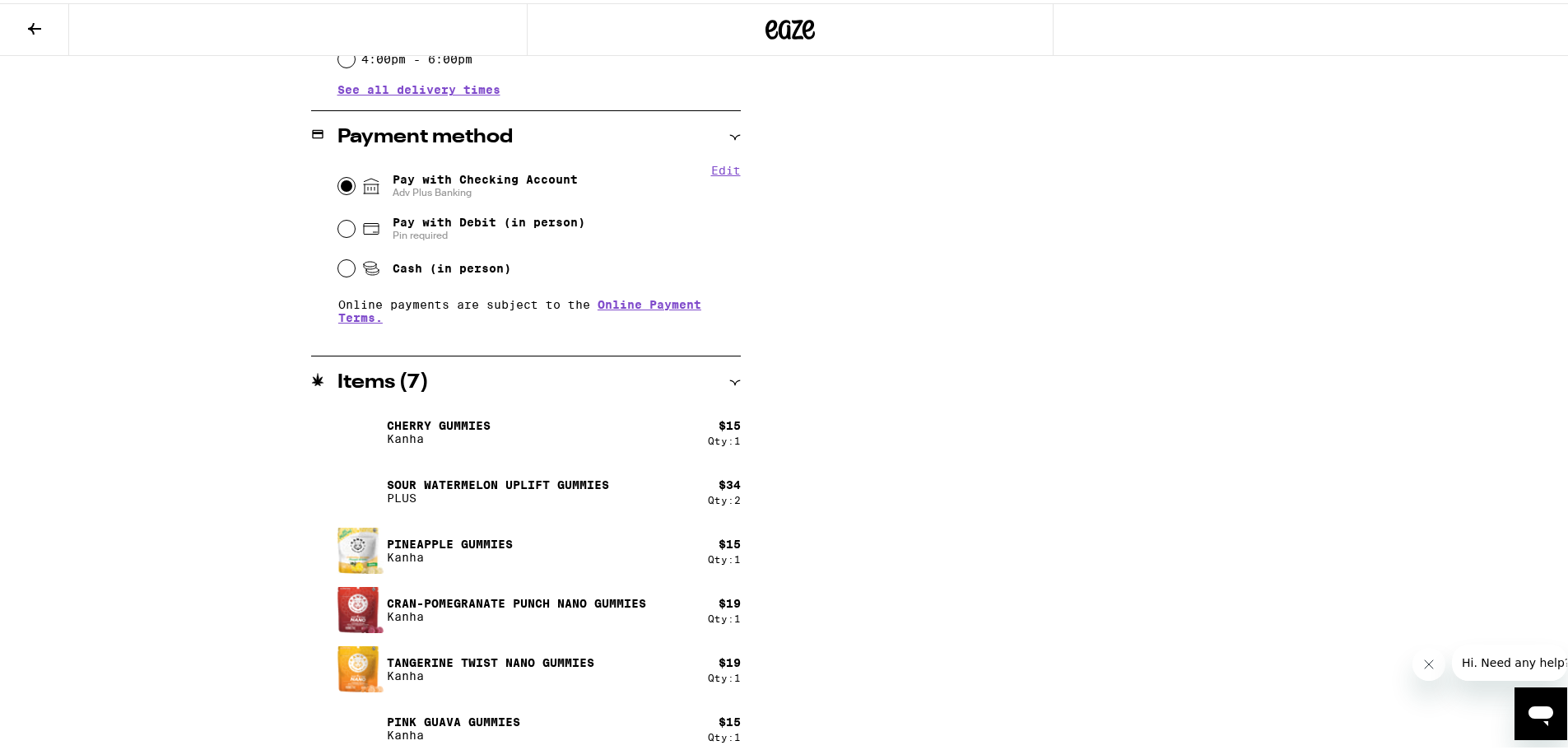
scroll to position [642, 0]
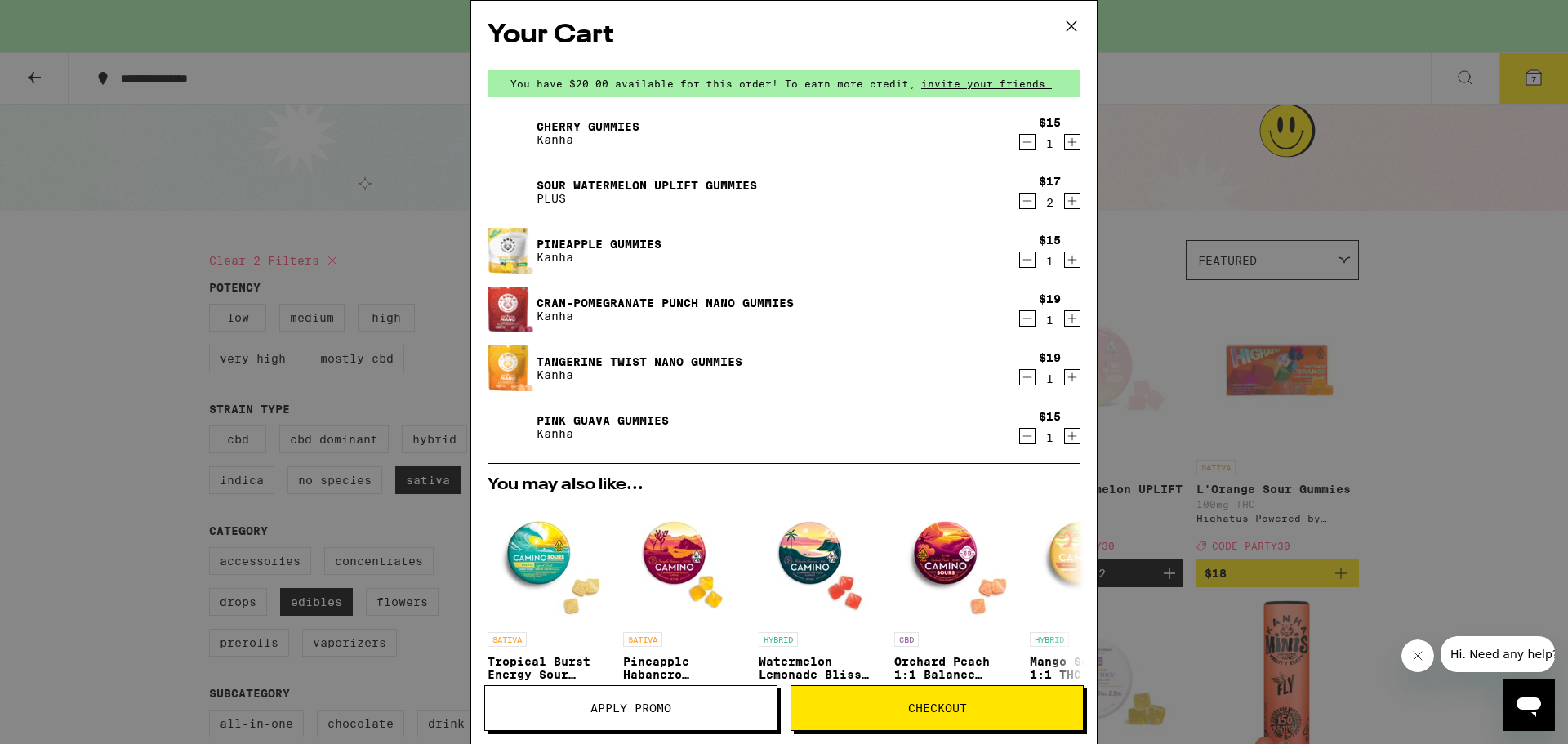
click at [1065, 200] on icon "Increment" at bounding box center [1072, 201] width 14 height 20
click at [1020, 324] on icon "Decrement" at bounding box center [1027, 318] width 14 height 20
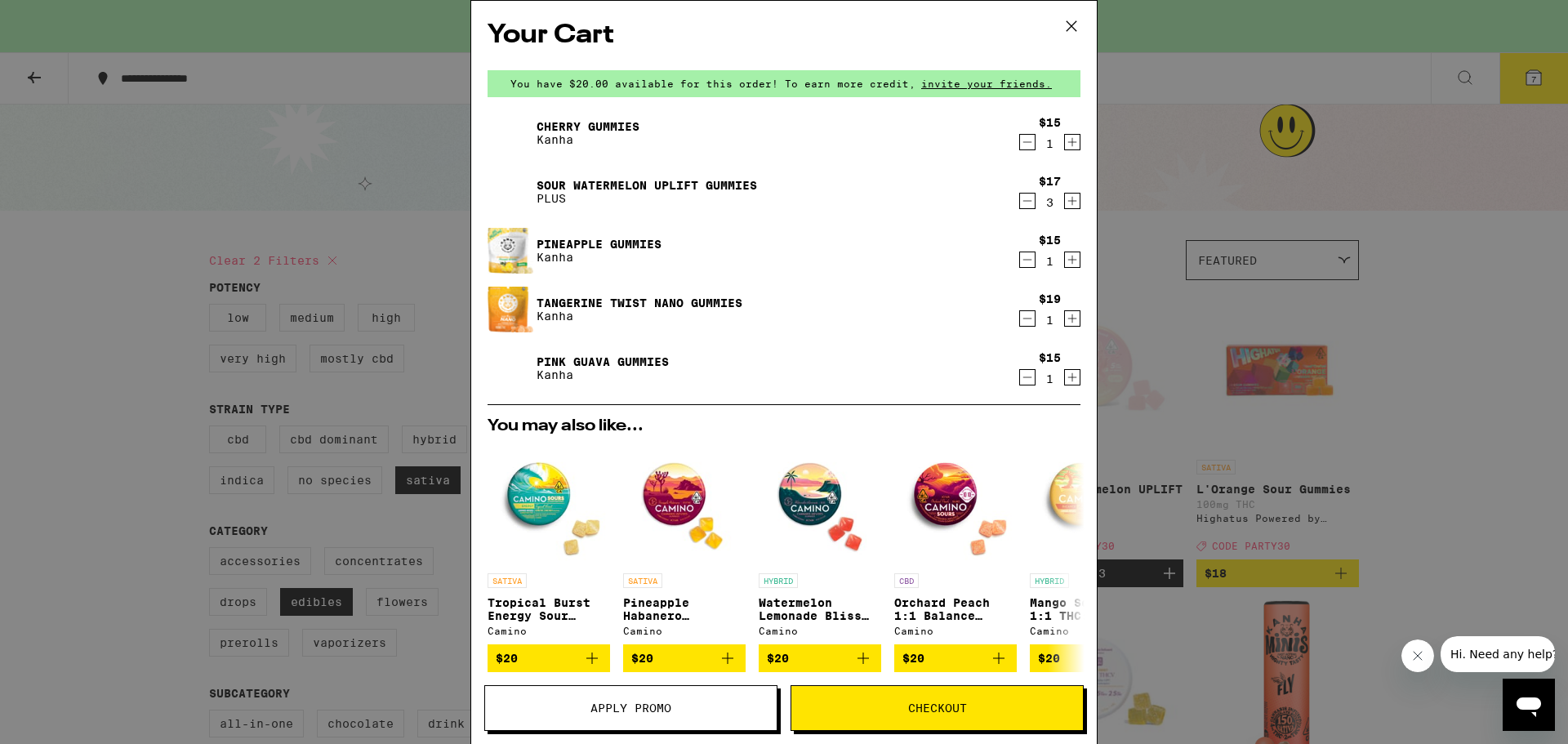
click at [1020, 323] on icon "Decrement" at bounding box center [1027, 318] width 14 height 20
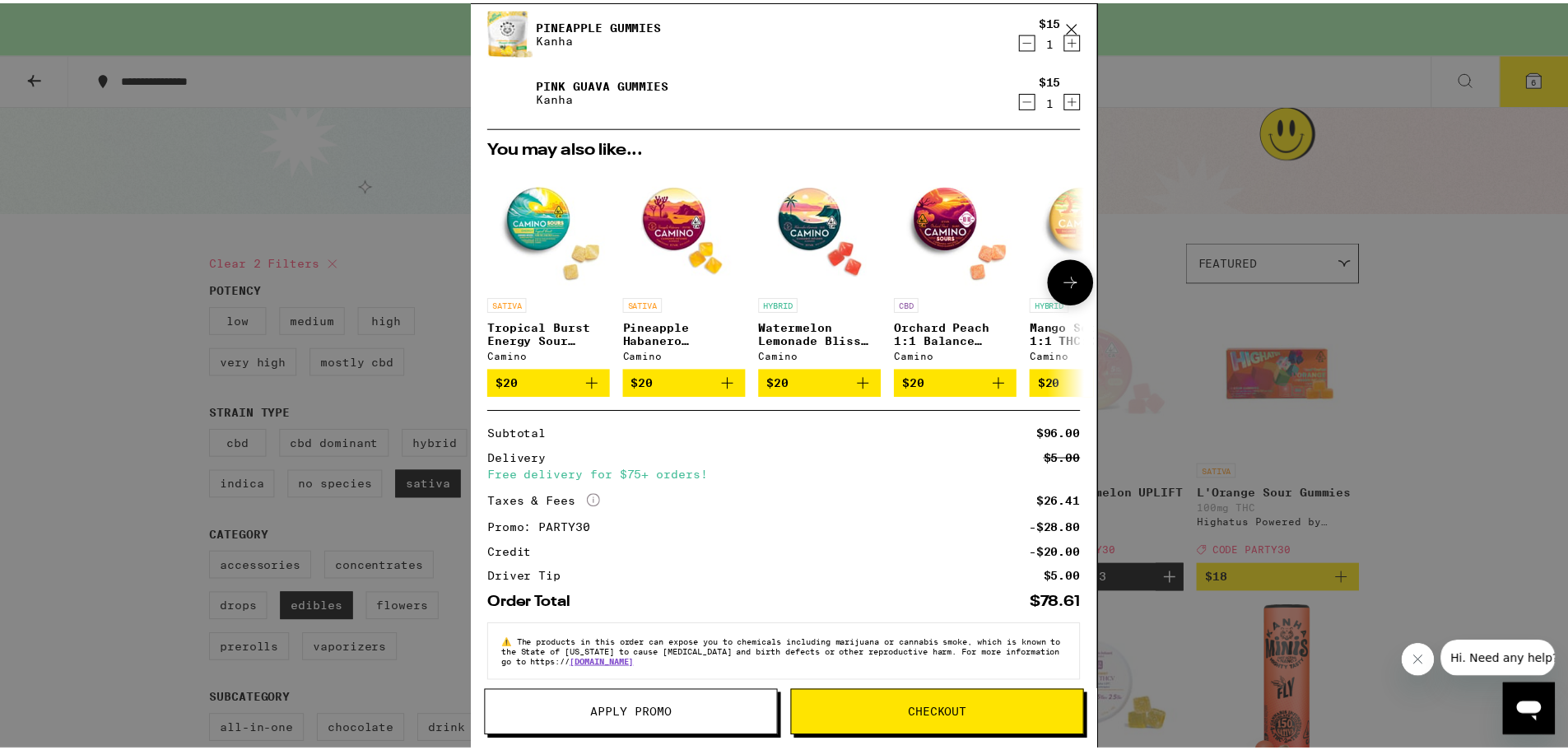
scroll to position [242, 0]
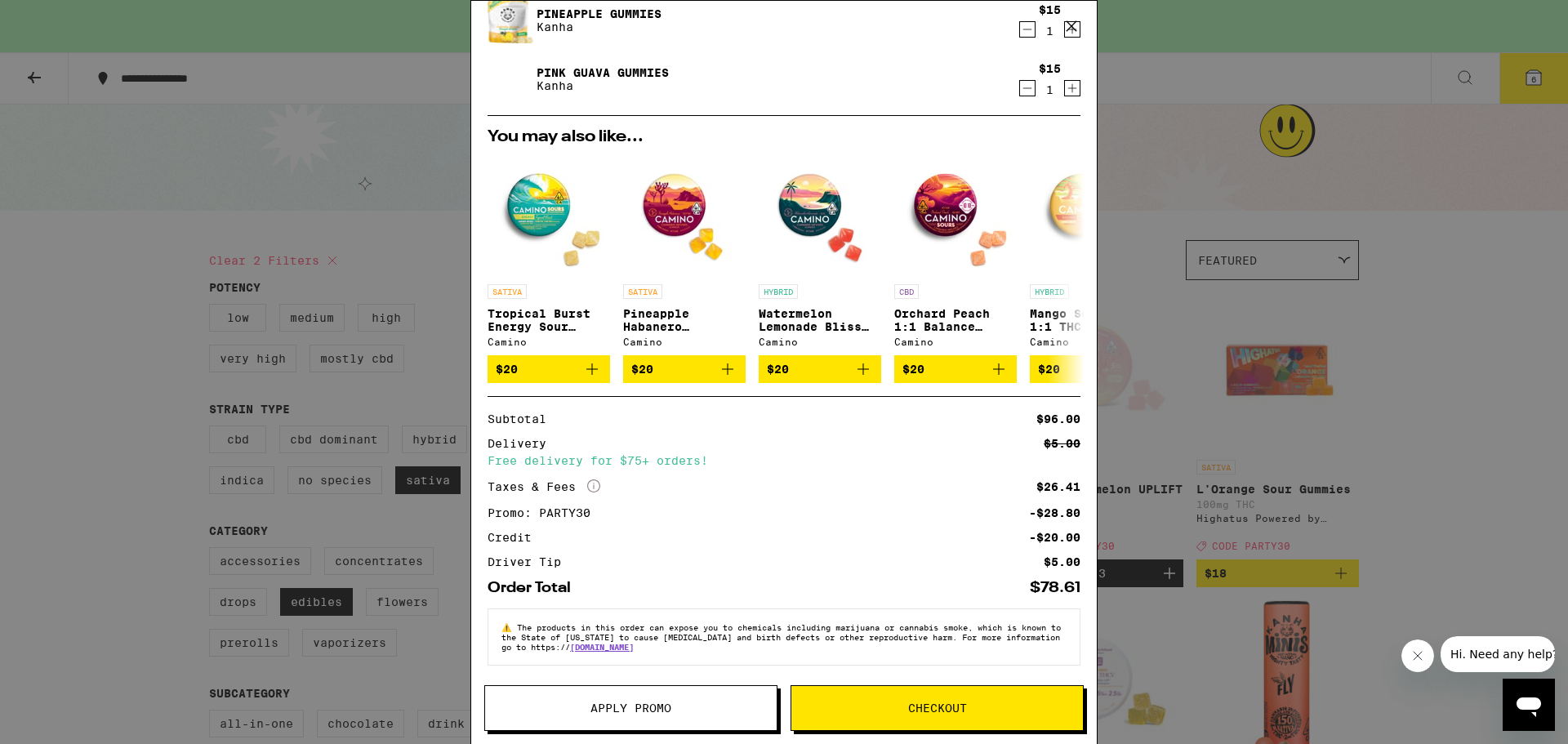
click at [955, 712] on span "Checkout" at bounding box center [937, 708] width 58 height 12
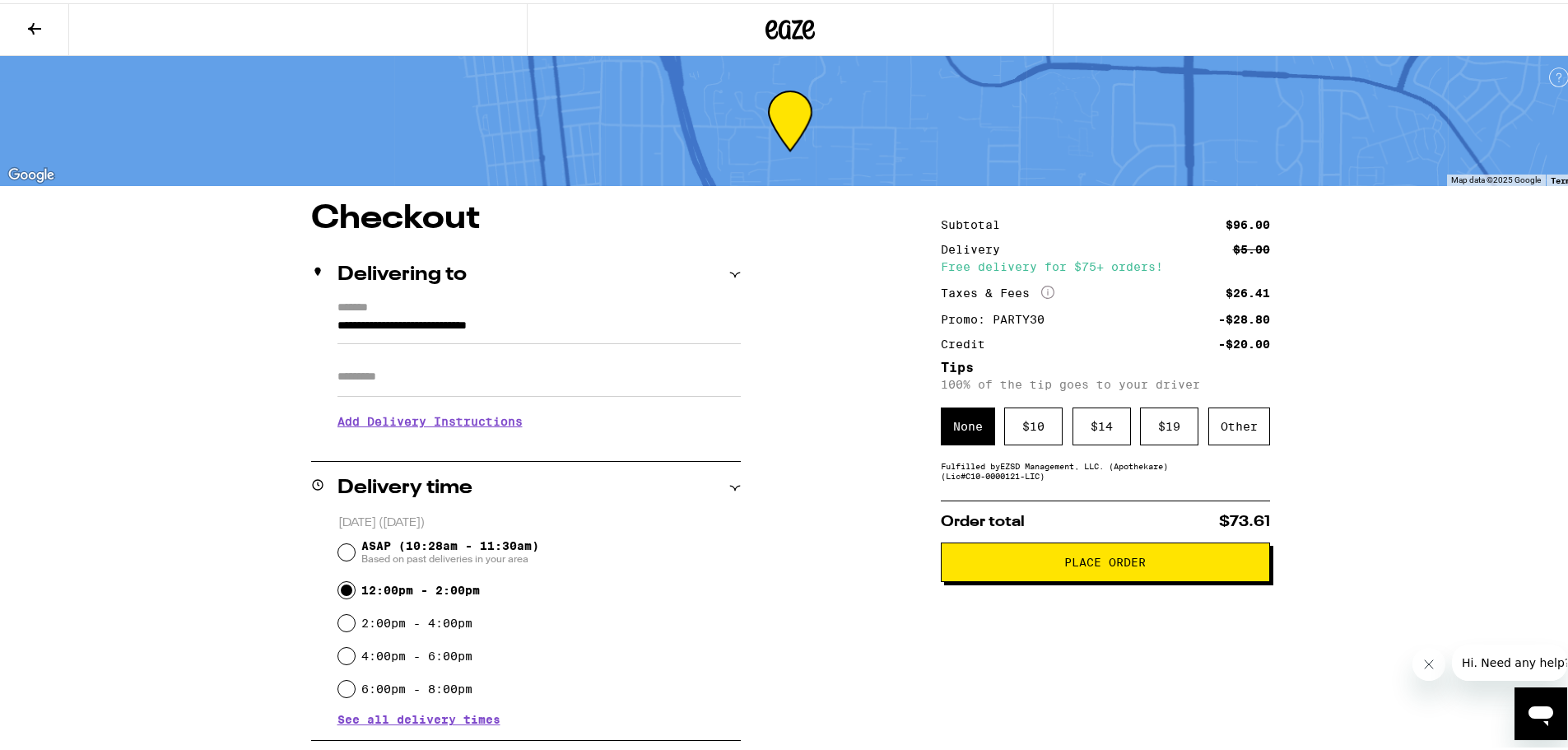
click at [1158, 492] on div "Subtotal $96.00 Delivery $5.00 Free delivery for $75+ orders! Taxes & Fees More…" at bounding box center [1105, 736] width 329 height 1075
click at [1227, 418] on div "Other" at bounding box center [1240, 424] width 62 height 38
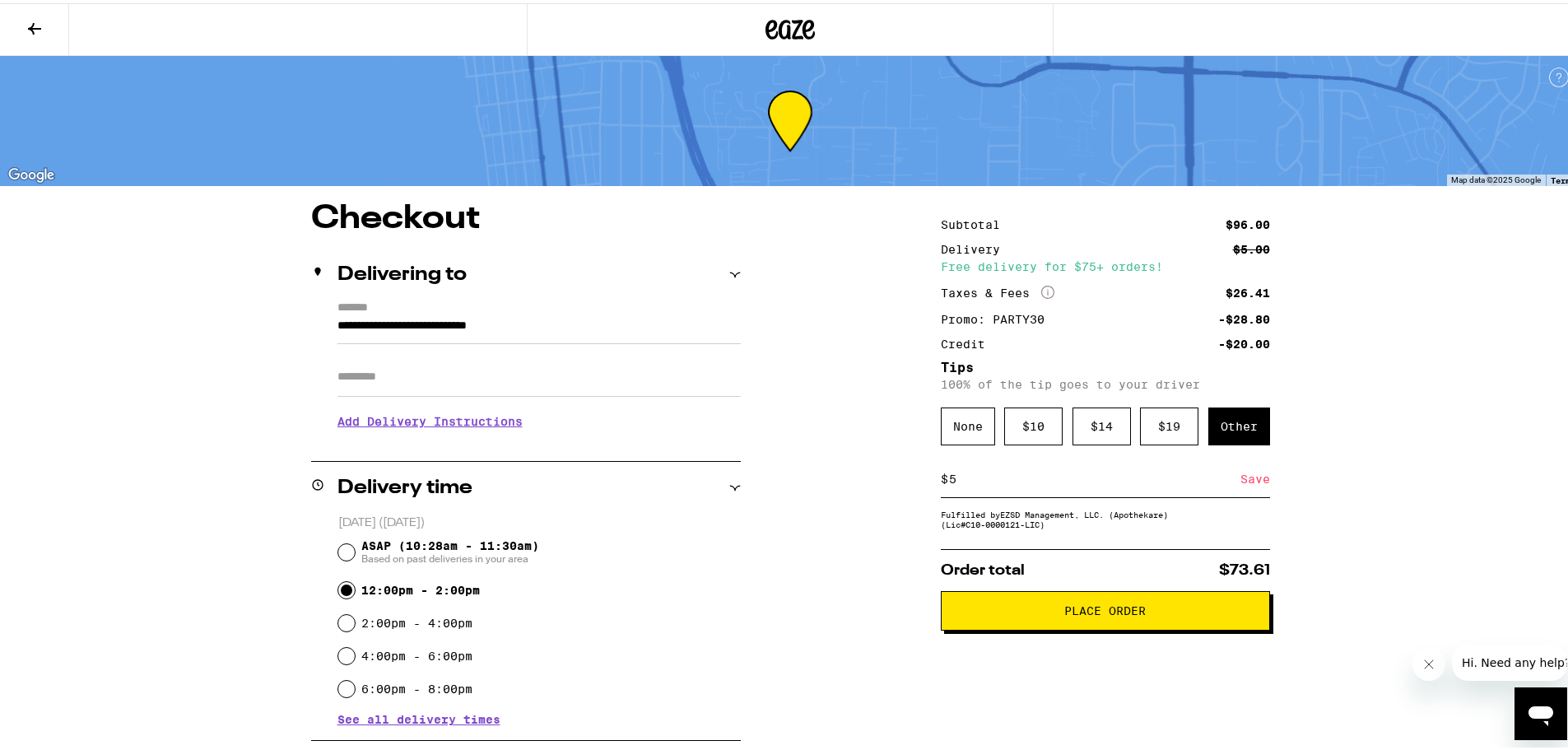
type input "5"
click at [1249, 486] on div "Save" at bounding box center [1255, 476] width 30 height 36
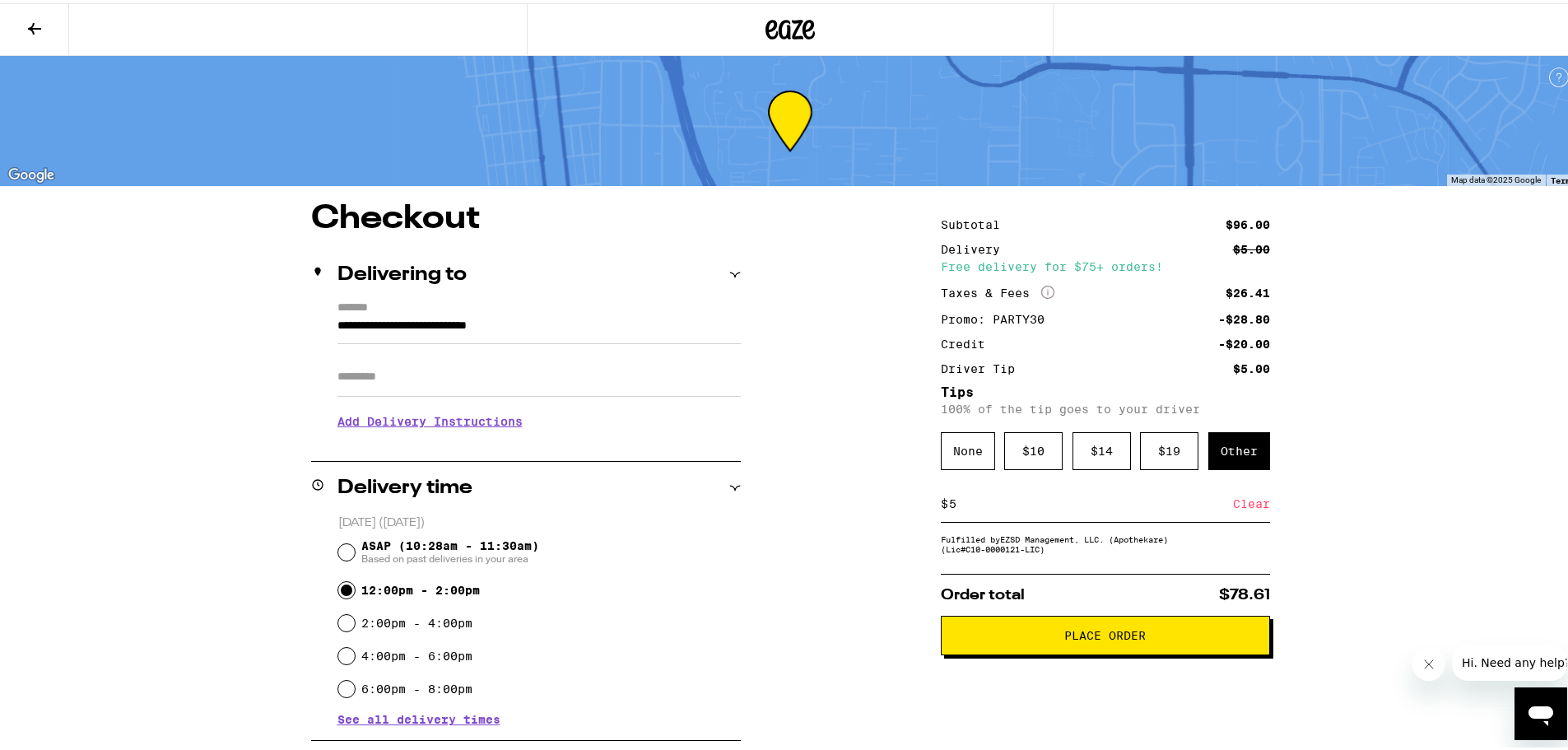
click at [1236, 506] on div "Clear" at bounding box center [1251, 501] width 37 height 36
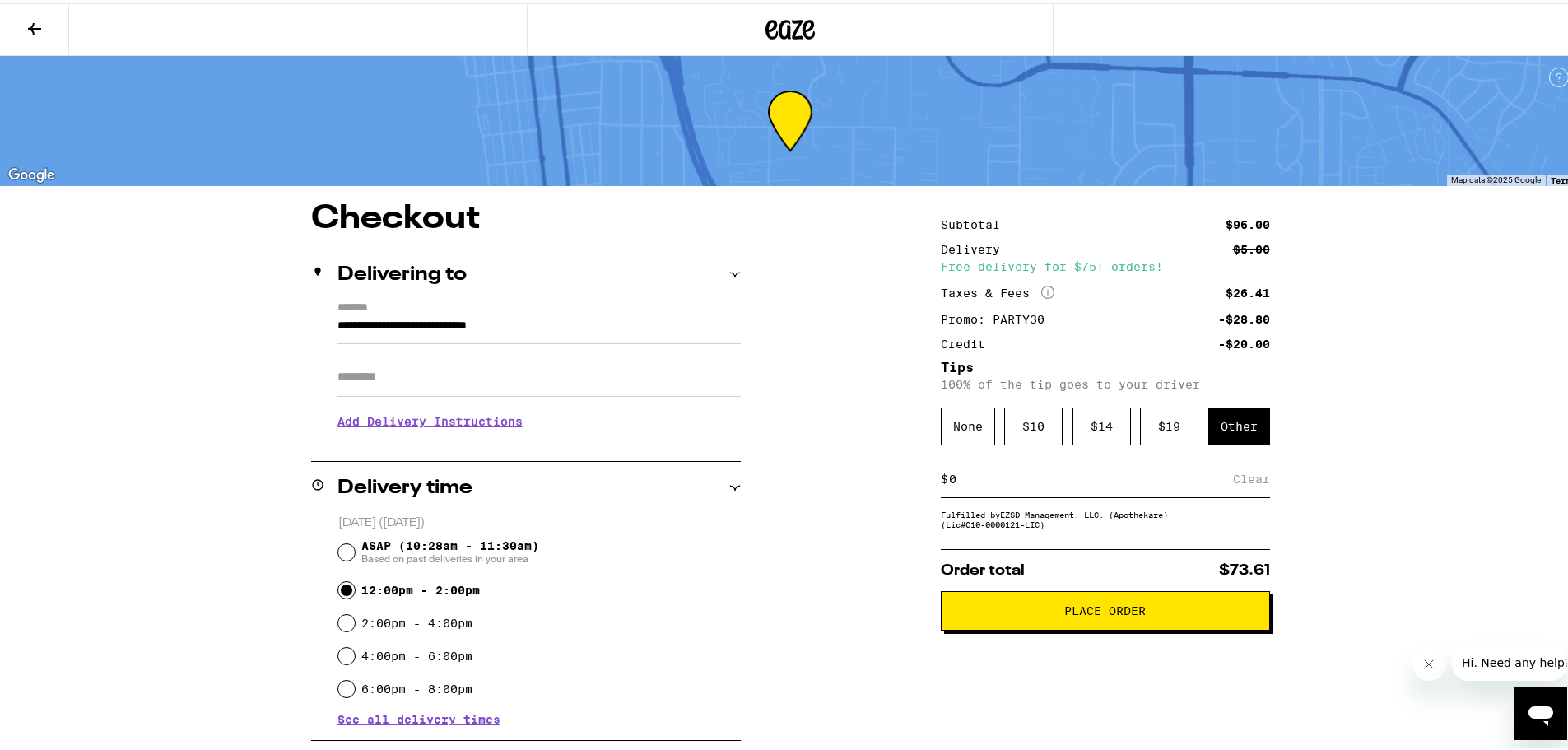
click at [959, 483] on input at bounding box center [1091, 476] width 285 height 15
type input "6"
type input "7"
click at [1241, 479] on div "Save" at bounding box center [1255, 476] width 30 height 36
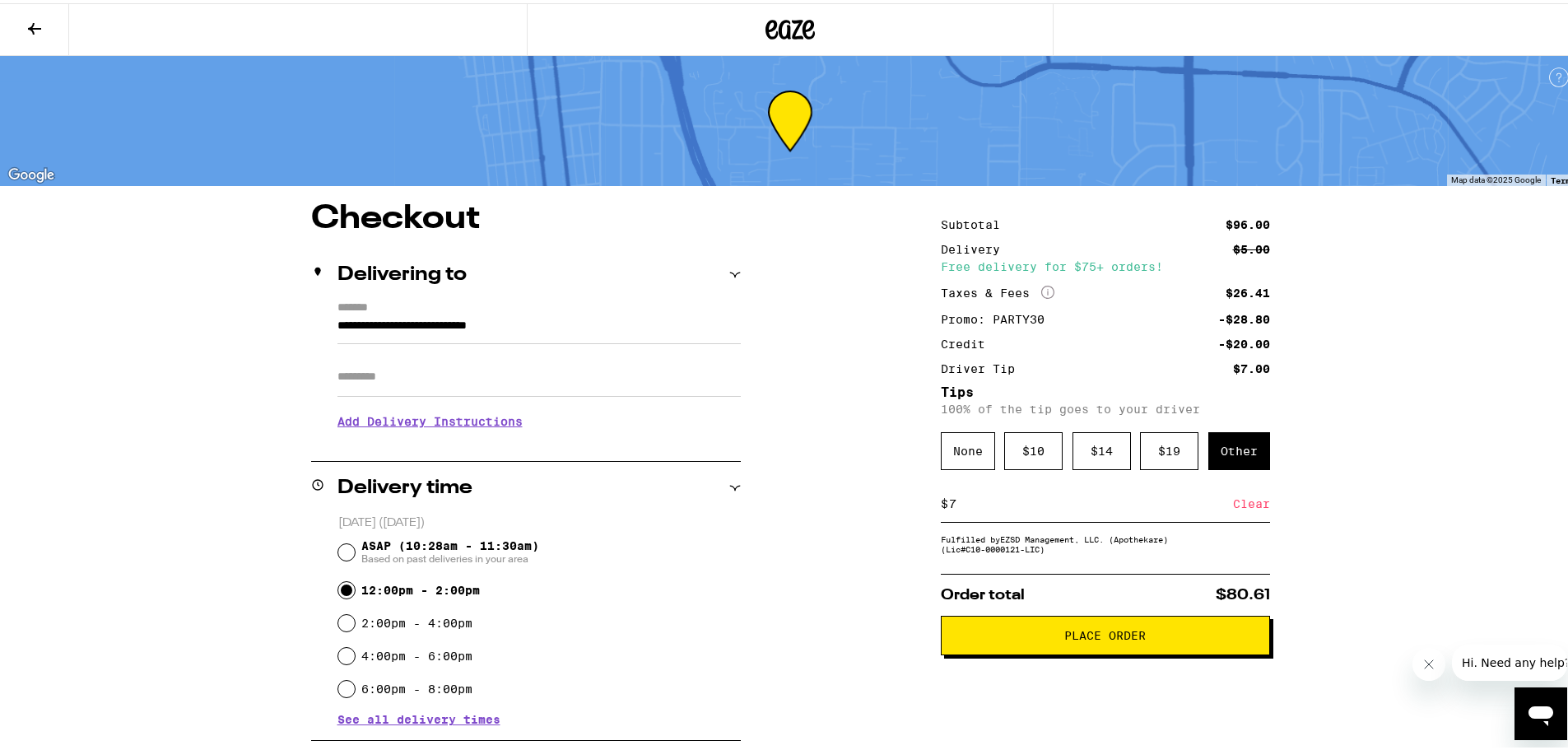
click at [1024, 630] on button "Place Order" at bounding box center [1105, 632] width 329 height 40
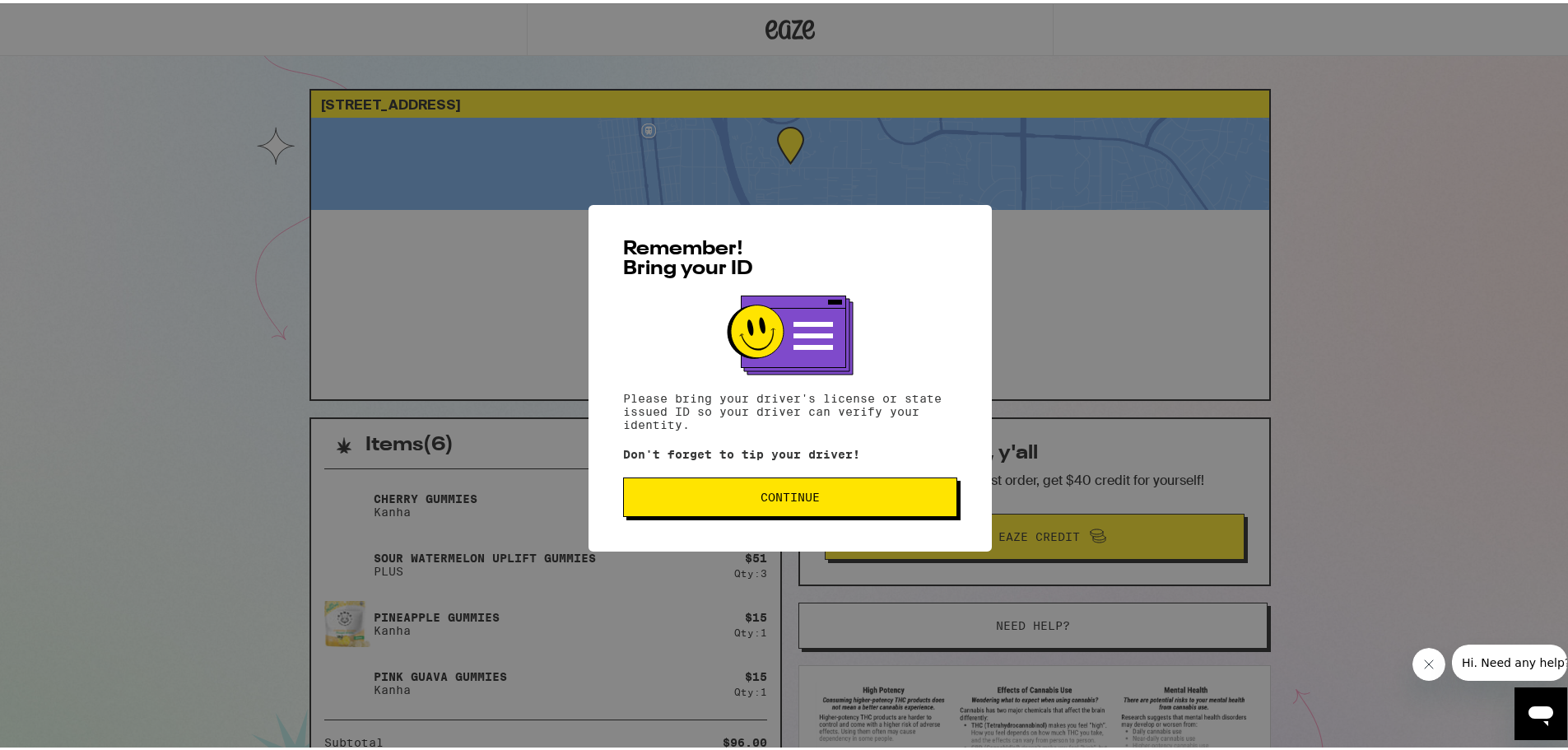
click at [804, 500] on span "Continue" at bounding box center [790, 493] width 59 height 12
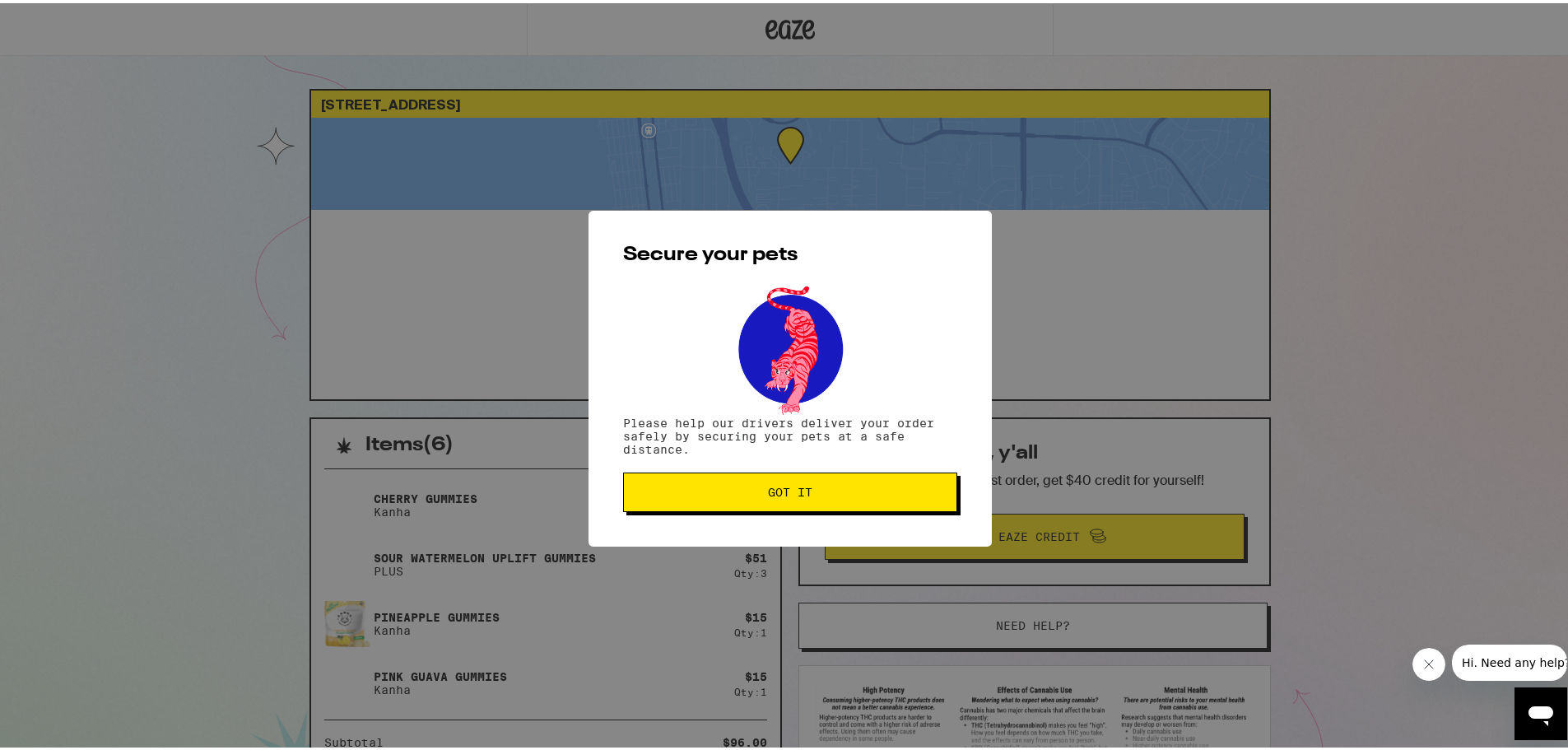
click at [782, 482] on button "Got it" at bounding box center [790, 489] width 335 height 40
